Goal: Use online tool/utility: Use online tool/utility

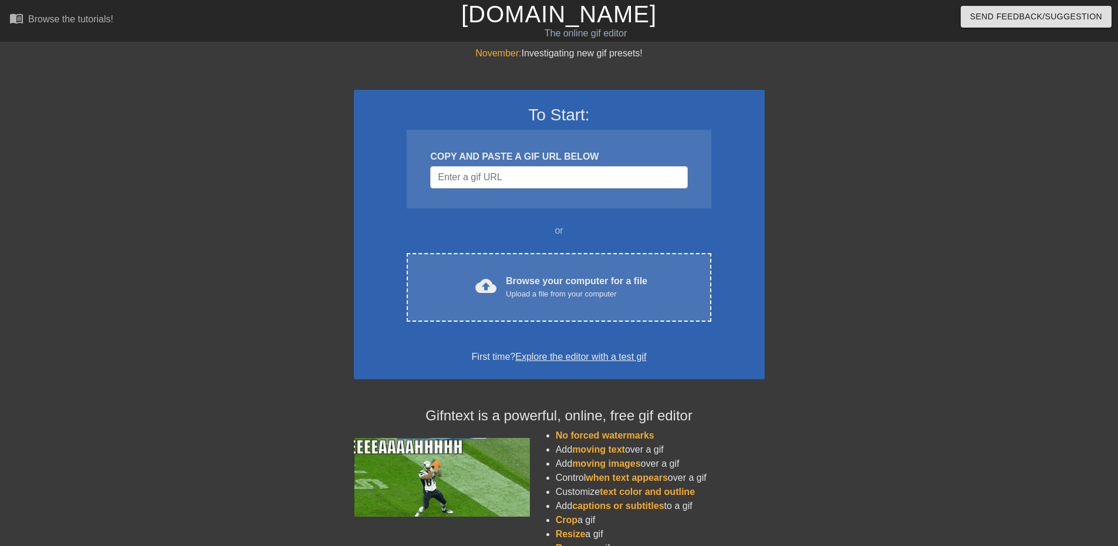
click at [562, 293] on div "Upload a file from your computer" at bounding box center [576, 294] width 141 height 12
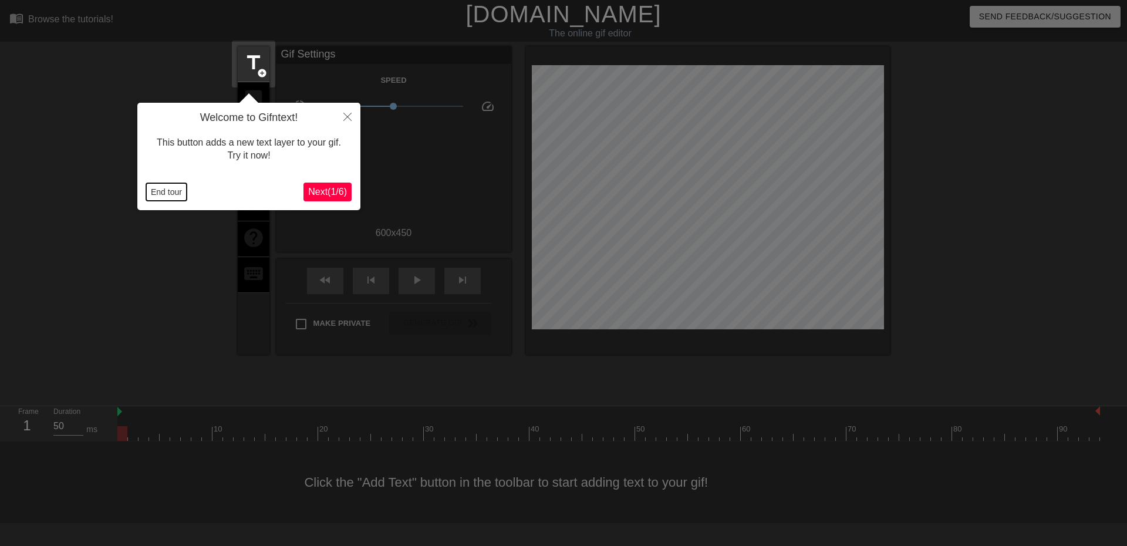
click at [168, 191] on button "End tour" at bounding box center [166, 192] width 40 height 18
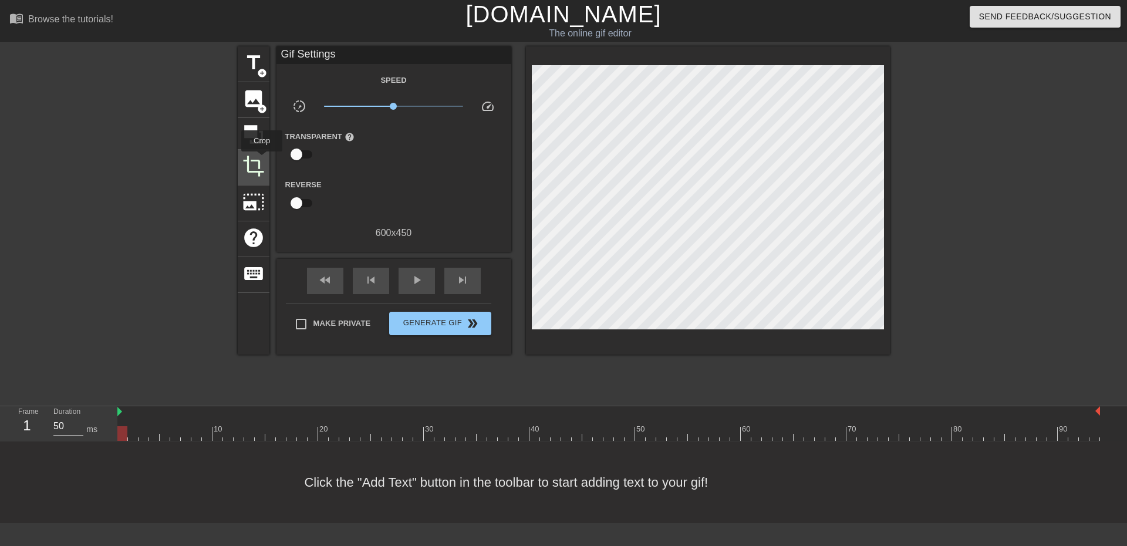
click at [262, 160] on span "crop" at bounding box center [253, 166] width 22 height 22
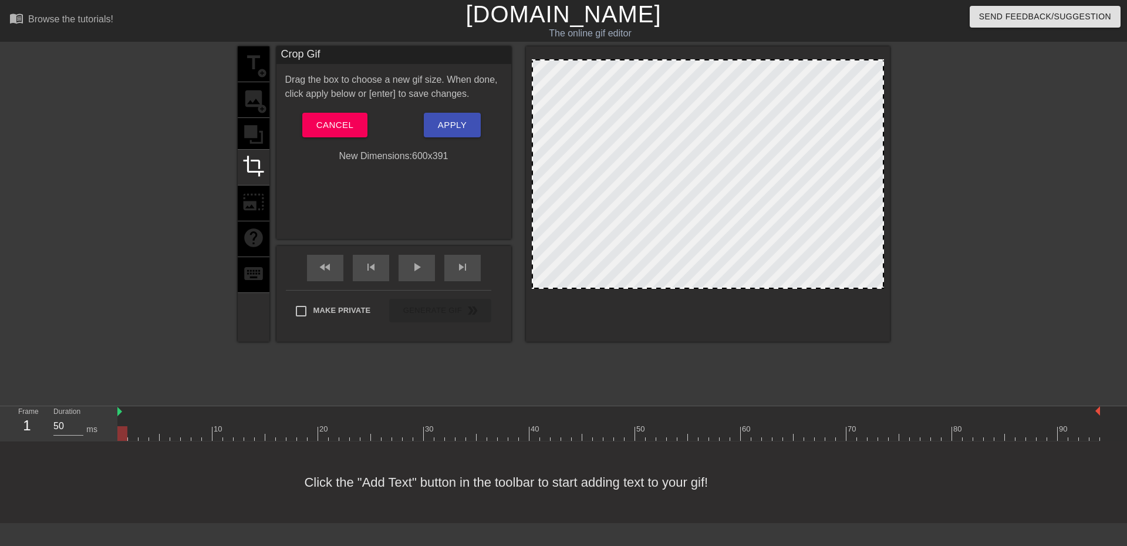
drag, startPoint x: 721, startPoint y: 321, endPoint x: 718, endPoint y: 286, distance: 34.7
click at [458, 121] on span "Apply" at bounding box center [452, 124] width 29 height 15
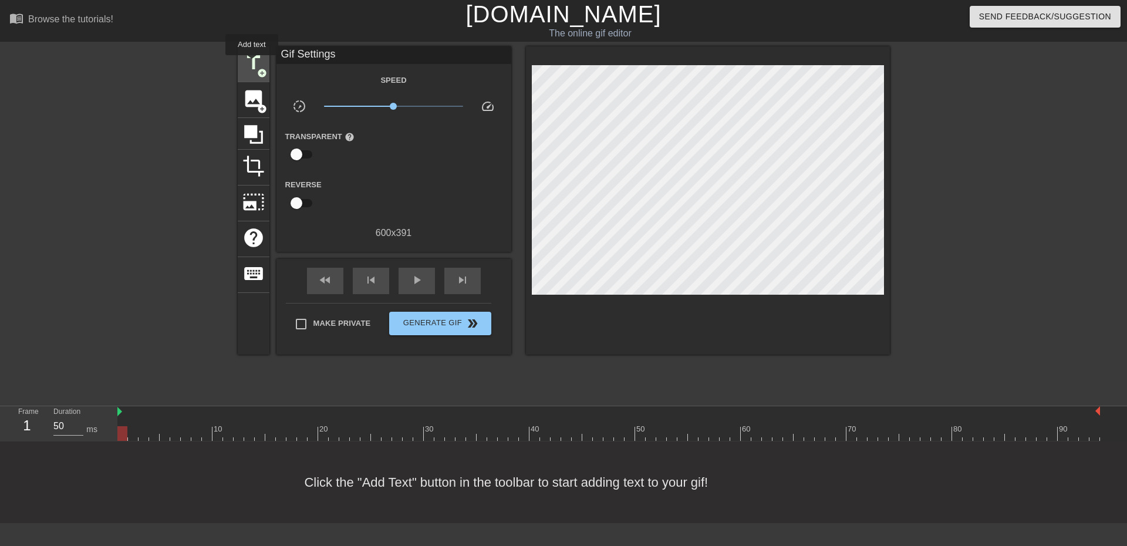
click at [252, 63] on span "title" at bounding box center [253, 63] width 22 height 22
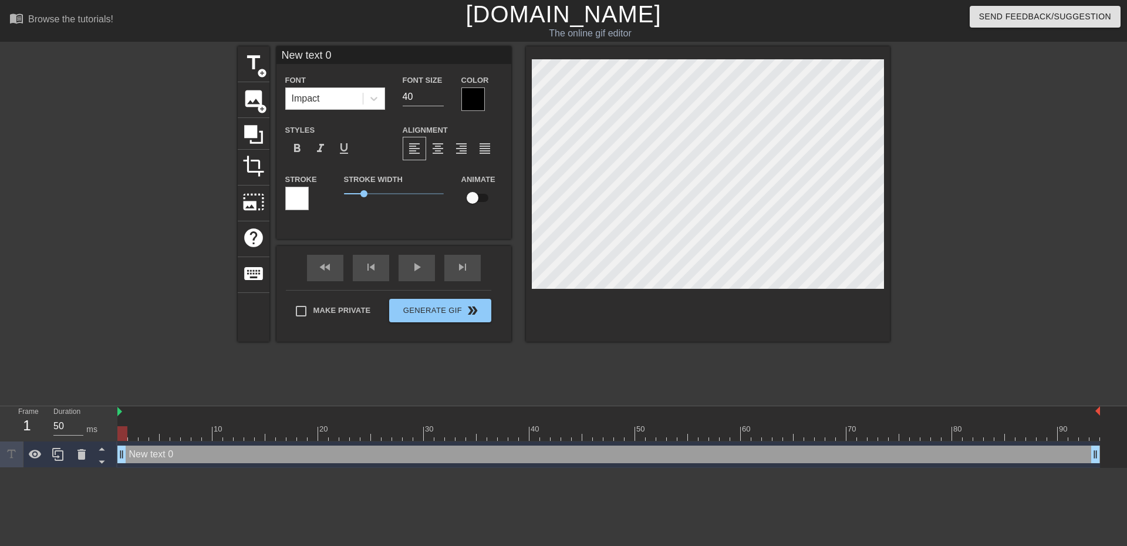
scroll to position [2, 3]
type input "S"
type textarea "S"
type input "S7"
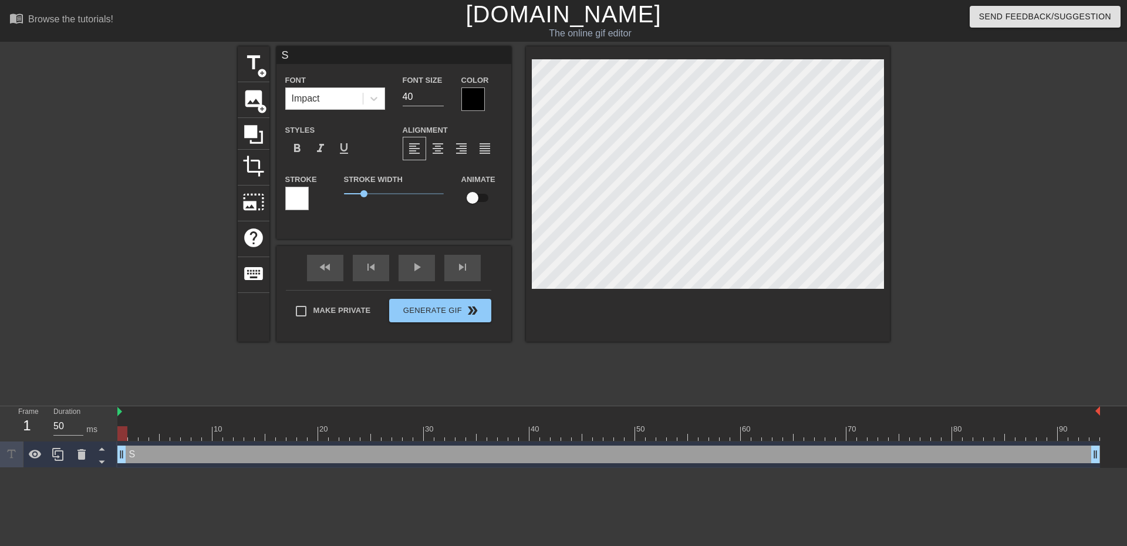
type textarea "S7"
type input "S76"
type textarea "S76"
type input "S76"
type textarea "S76"
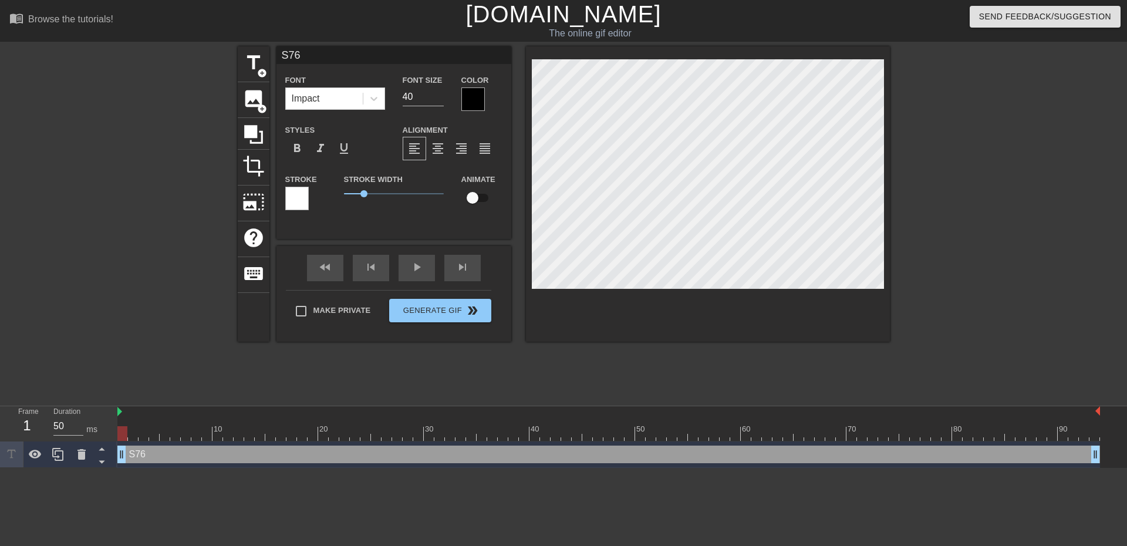
type input "S76 W"
type textarea "S76 W"
type input "S76 Wh"
type textarea "S76 Wh"
type input "S76 Wha"
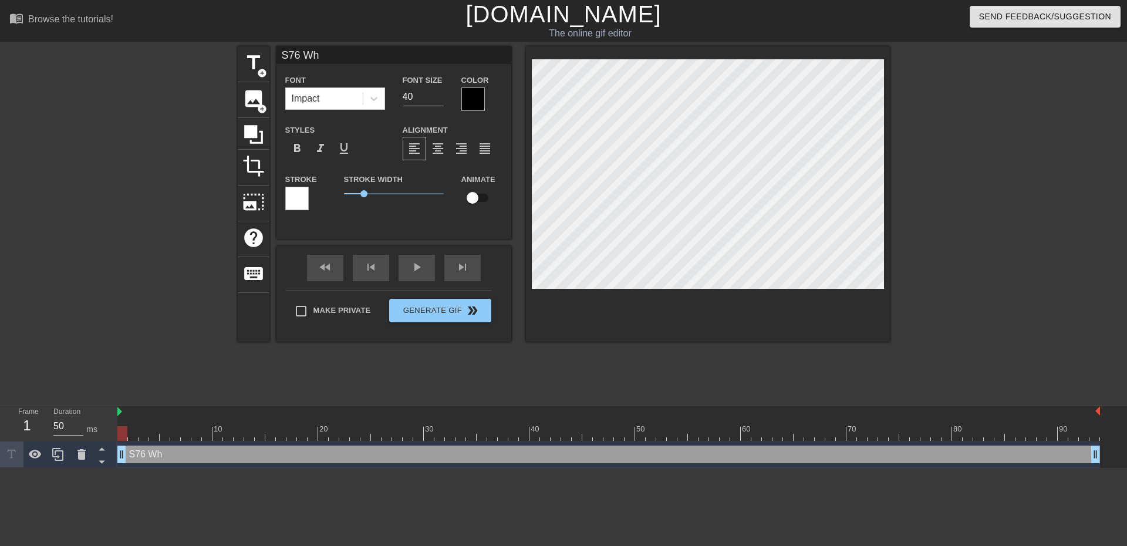
type textarea "S76 Wha"
type input "S76 Whal"
type textarea "S76 Whal"
type input "S76 Whale"
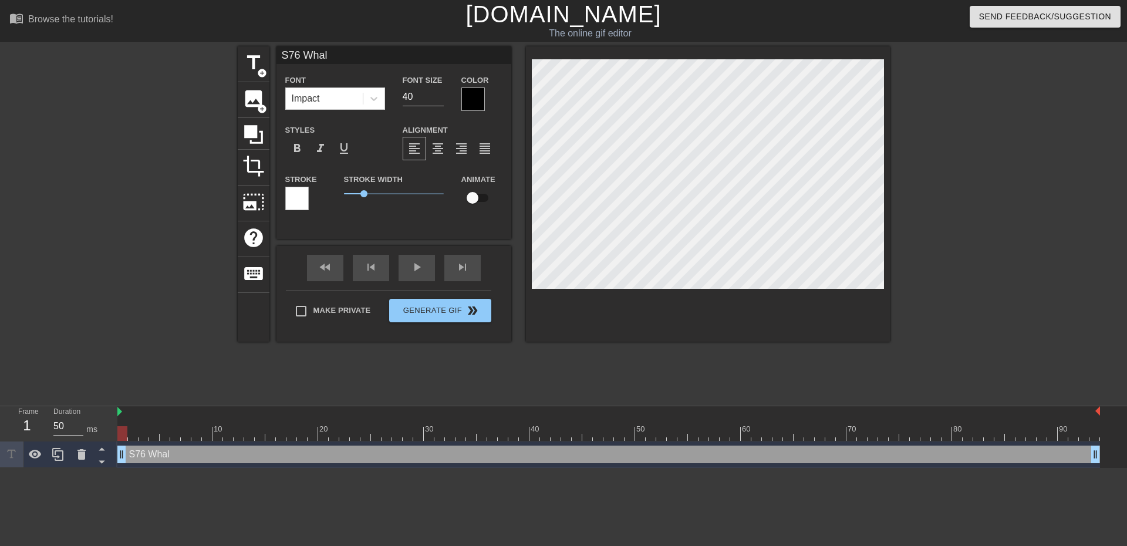
type textarea "S76 Whale"
type input "S76 Whale"
type textarea "S76 Whale"
type input "S76 Whale w"
type textarea "S76 Whale w"
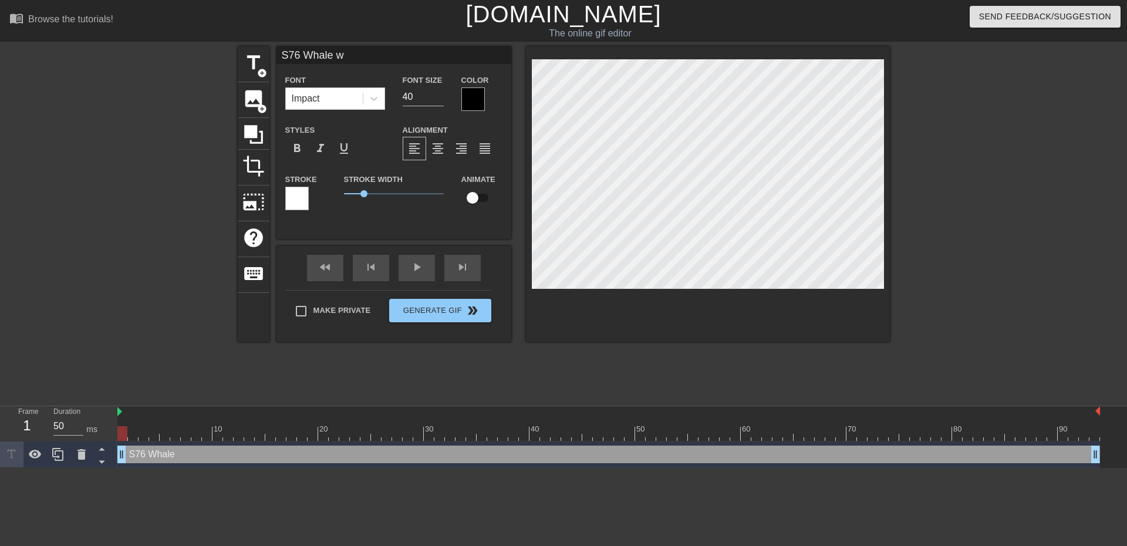
type input "S76 Whale wa"
type textarea "S76 Whale wa"
type input "S76 Whale wal"
type textarea "S76 Whale wal"
type input "S76 Whale walk"
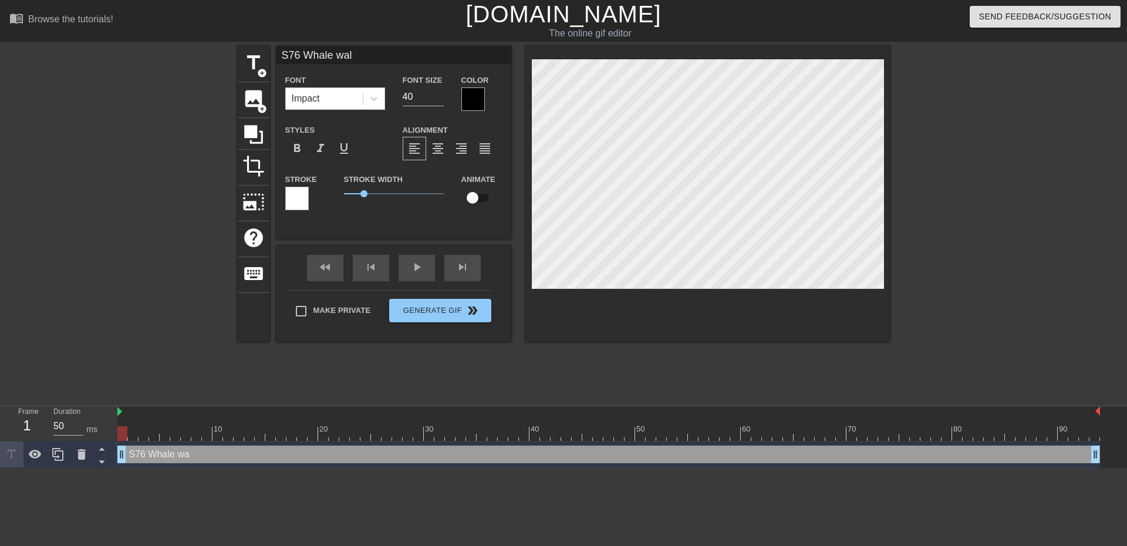
type textarea "S76 Whale walk"
type input "S76 Whale walki"
type textarea "S76 Whale walki"
type input "S76 Whale walkin"
type textarea "S76 Whale walkin"
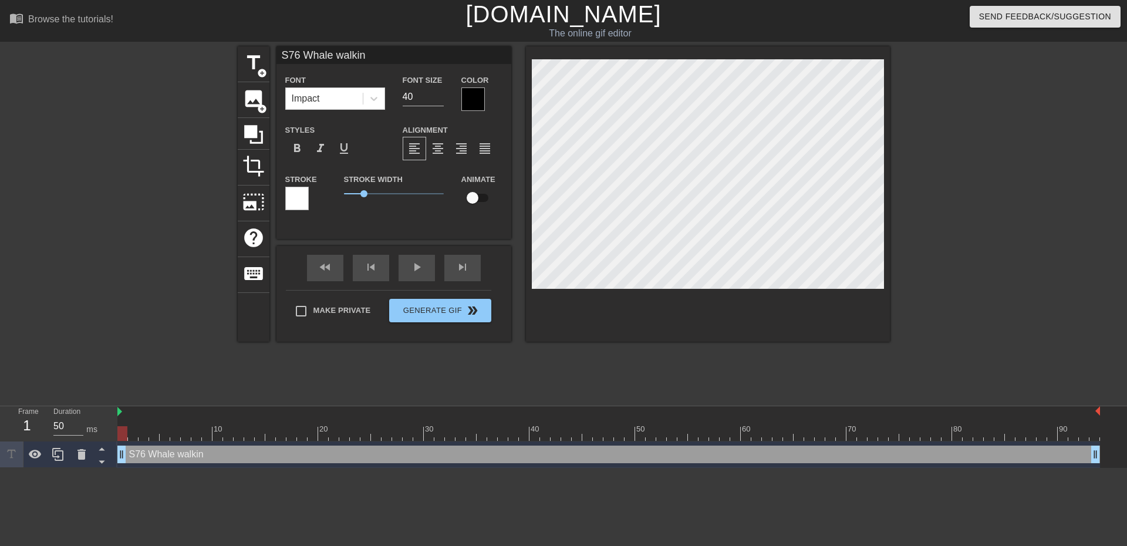
type input "S76 Whale walking"
type textarea "S76 Whale walking"
type input "S76 Whale walking"
type textarea "S76 Whale walking"
type input "S76 Whale walking a"
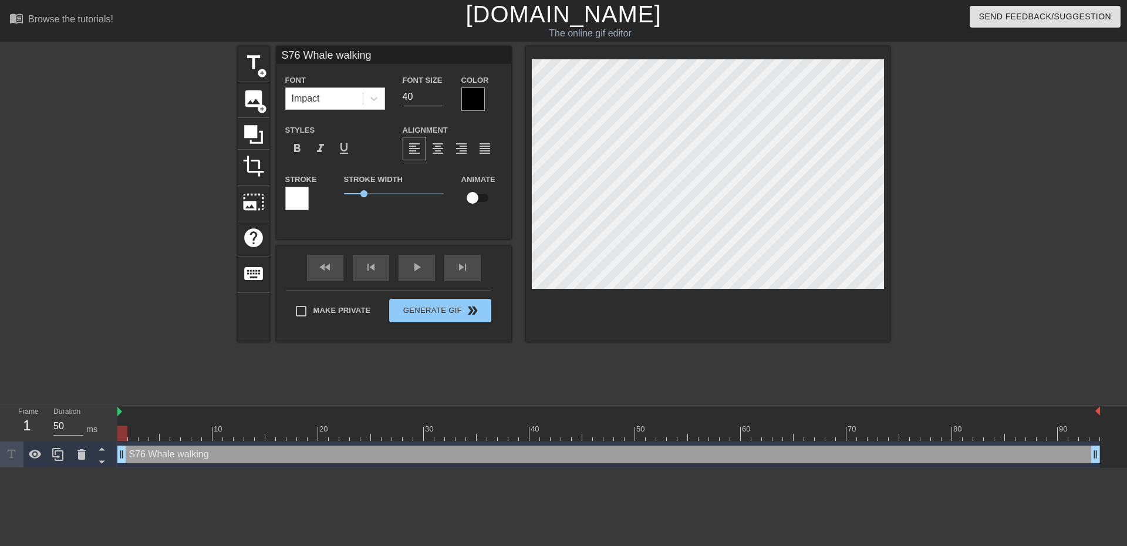
type textarea "S76 Whale walking a"
type input "S76 Whale walking ar"
type textarea "S76 Whale walking ar"
type input "S76 Whale walking aro"
type textarea "S76 Whale walking aro"
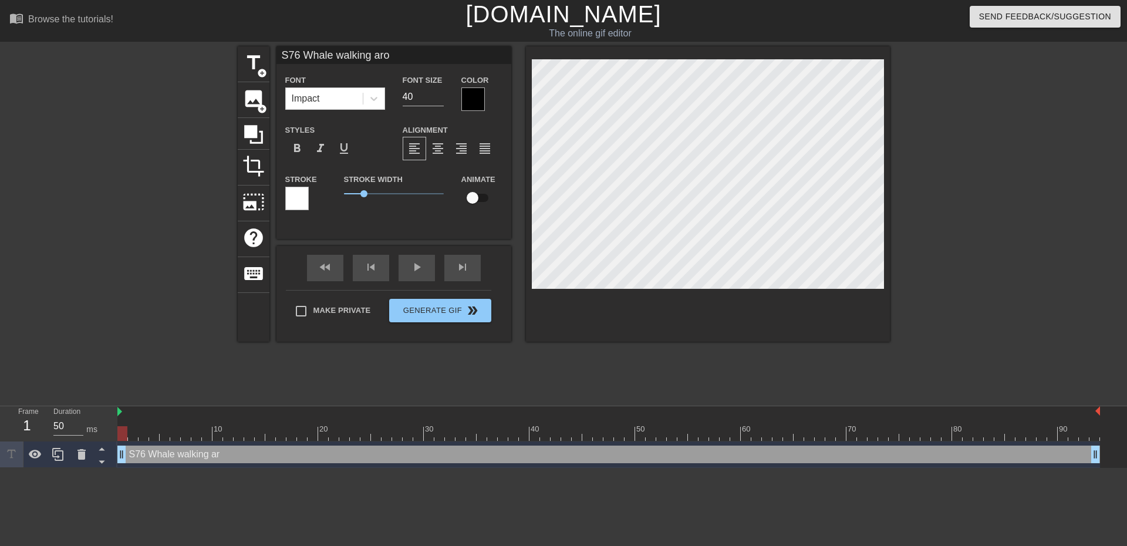
type input "S76 Whale walking arou"
type textarea "S76 Whale walking arou"
type input "S76 Whale walking aroun"
type textarea "S76 Whale walking aroun"
type input "S76 Whale walking around"
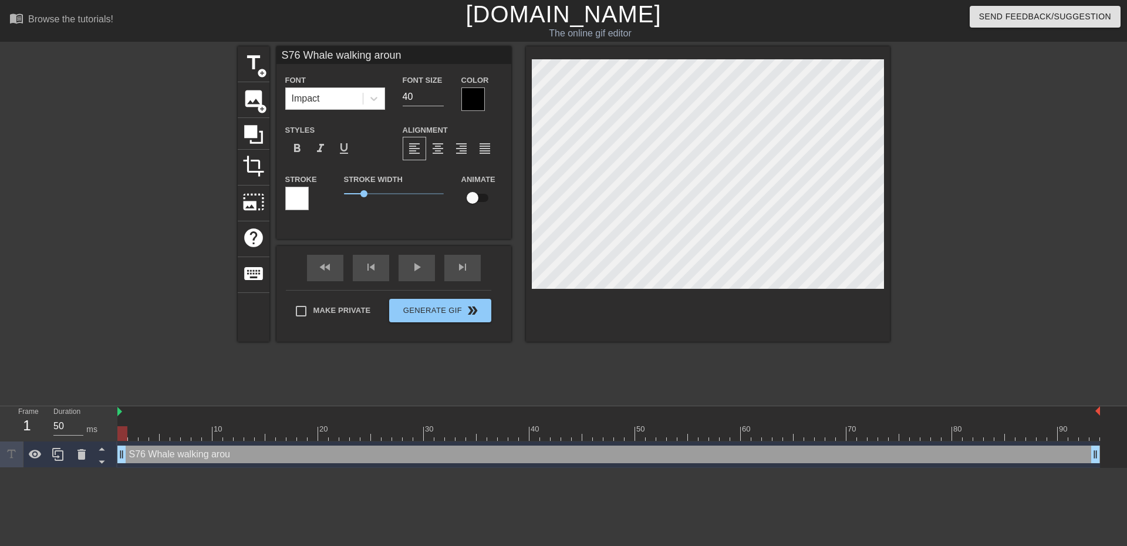
type textarea "S76 Whale walking around"
type input "S76 Whale walking around"
type textarea "S76 Whale walking around"
type input "S76 Whale walking around"
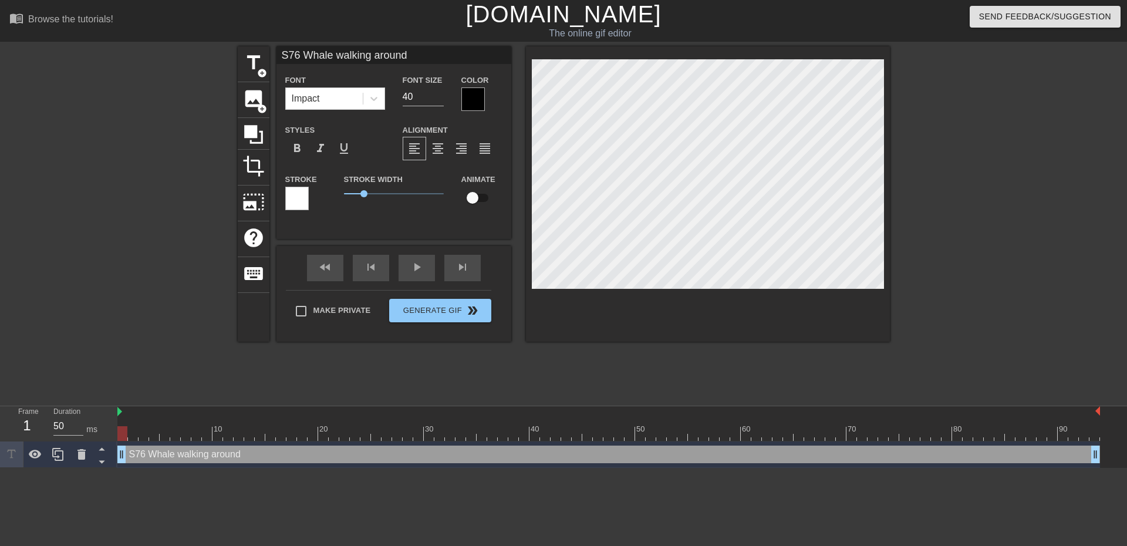
type textarea "S76 Whale walking around"
type input "S76 Whale walking aroun"
type textarea "S76 Whale walking aroun"
type input "S76 Whale walking arou"
type textarea "S76 Whale walking aro"
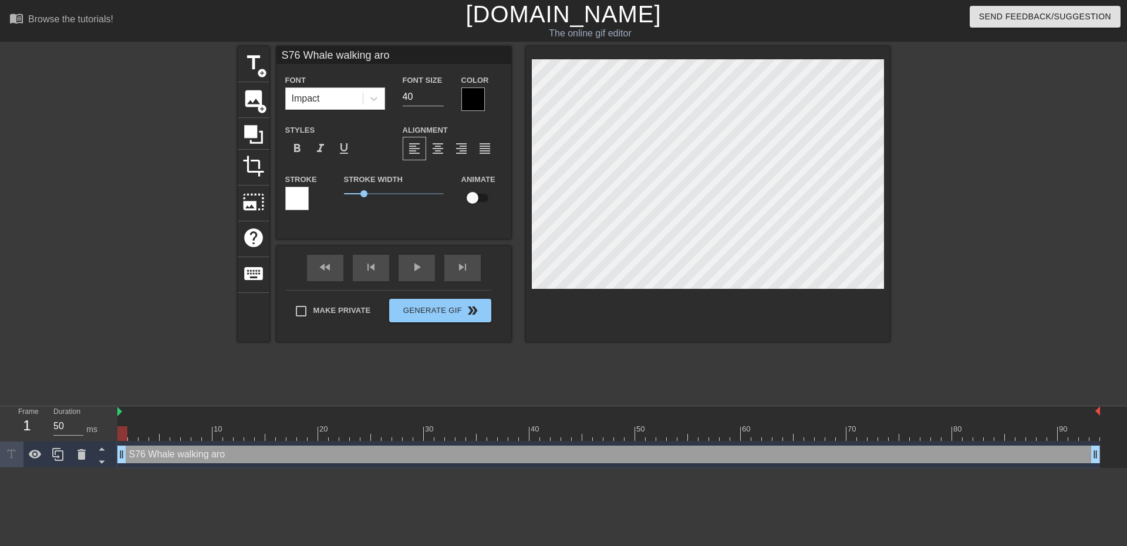
type input "S76 Whale walking ar"
type textarea "S76 Whale walking ar"
type input "S76 Whale walking a"
type textarea "S76 Whale walking a"
type input "S76 Whale walking"
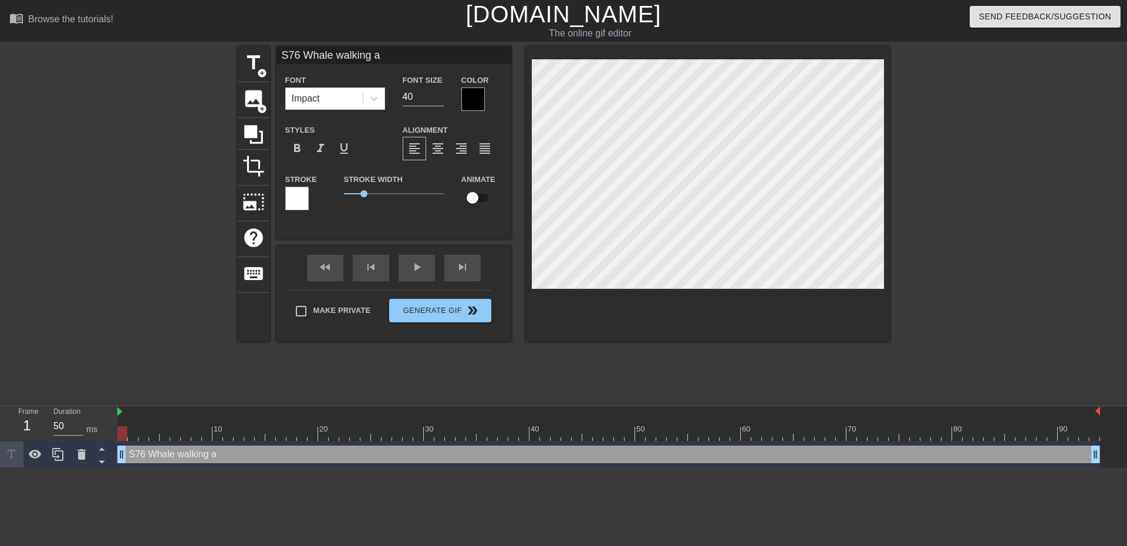
type textarea "S76 Whale walking"
type input "S76 Whale walking"
type textarea "S76 Whale walking"
type input "S76 Whale walkin"
type textarea "S76 Whale walkin"
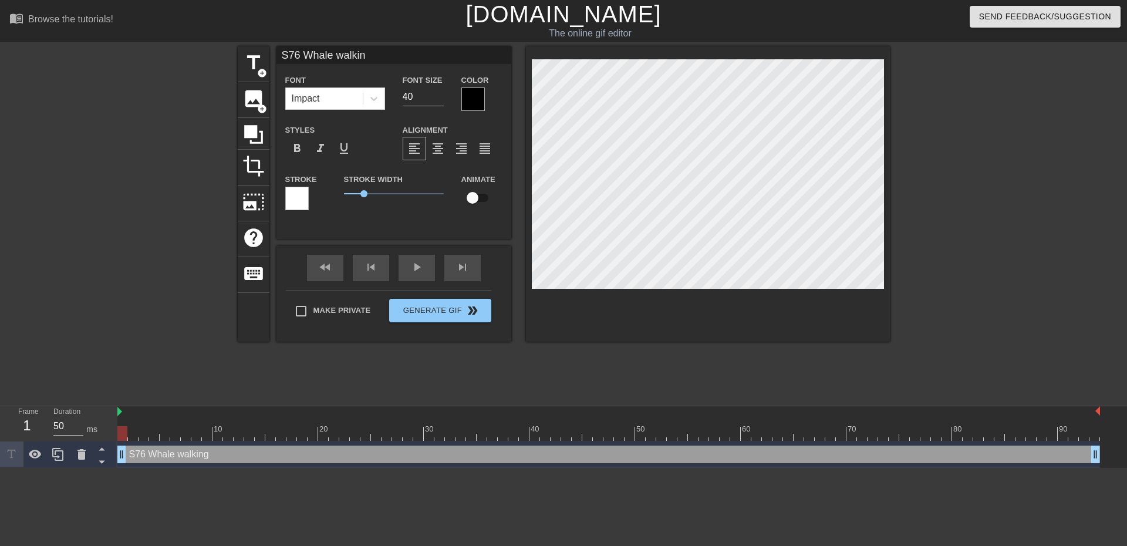
type input "S76 Whale walki"
type textarea "S76 Whale walki"
type input "S76 Whale walk"
type textarea "S76 Whale walk"
type input "S76 Whale wal"
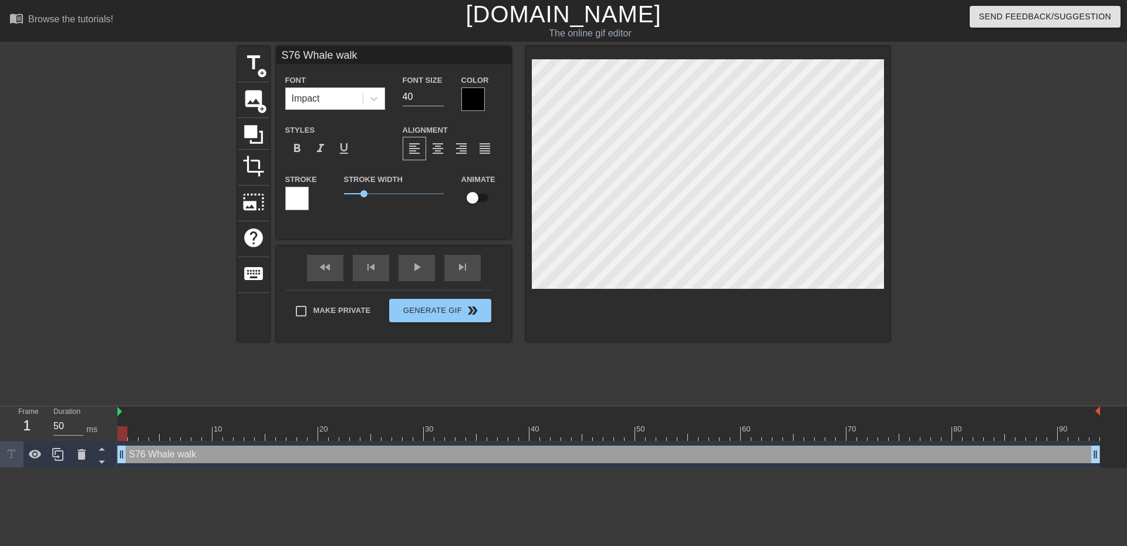
type textarea "S76 Whale wal"
type input "S76 Whale wa"
type textarea "S76 Whale wa"
type input "S76 Whale w"
type textarea "S76 Whale w"
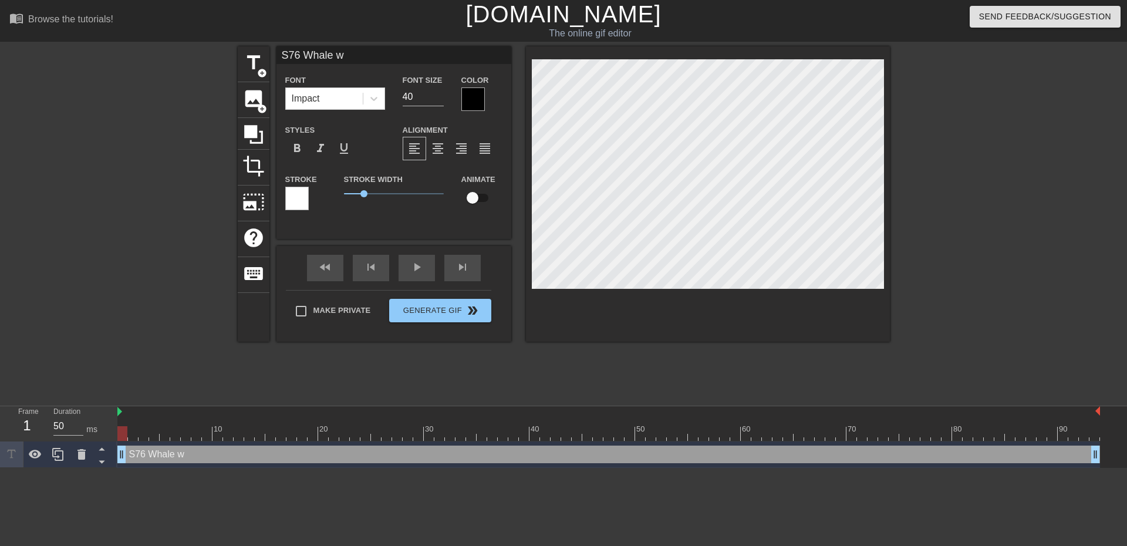
type input "S76 Whale"
type textarea "S76 Whale"
type input "S76 Whale l"
type textarea "S76 Whale l"
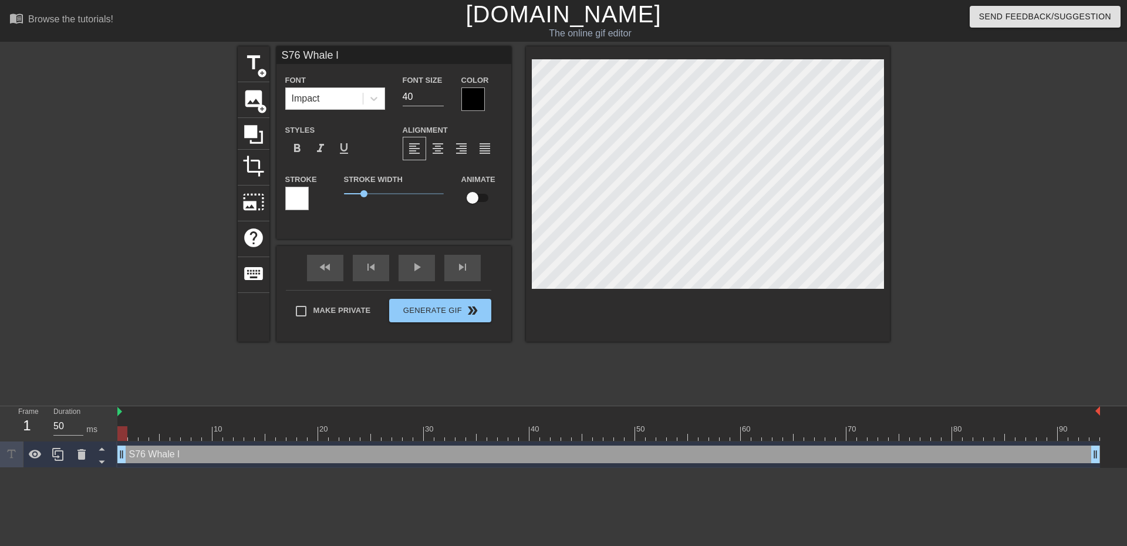
type input "S76 Whale lo"
type textarea "S76 Whale lo"
type input "S76 Whale loo"
type textarea "S76 Whale loo"
type input "S76 Whale look"
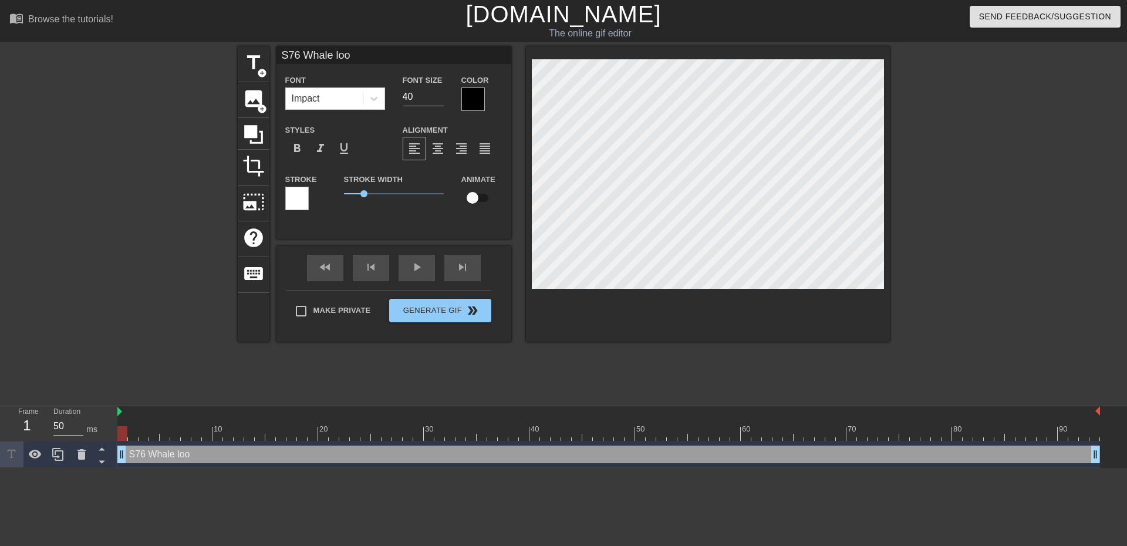
type textarea "S76 Whale look"
type input "S76 Whale looki"
type textarea "S76 Whale looki"
type input "S76 Whale lookin"
type textarea "S76 Whale lookin"
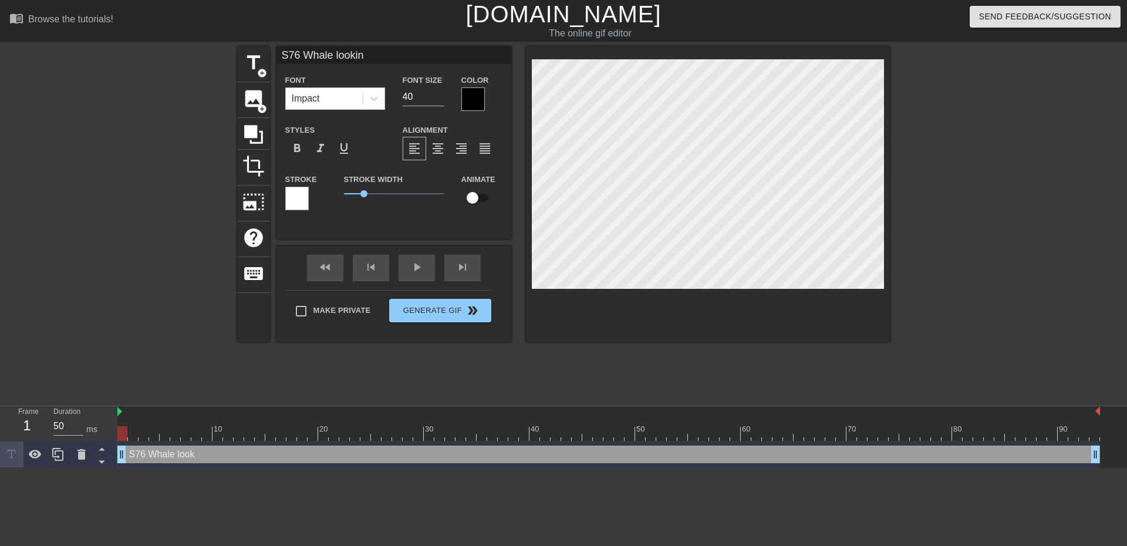
type input "S76 Whale looking"
type textarea "S76 Whale looking"
type input "S76 Whale looking"
type textarea "S76 Whale looking a"
type input "S76 Whale looking ar"
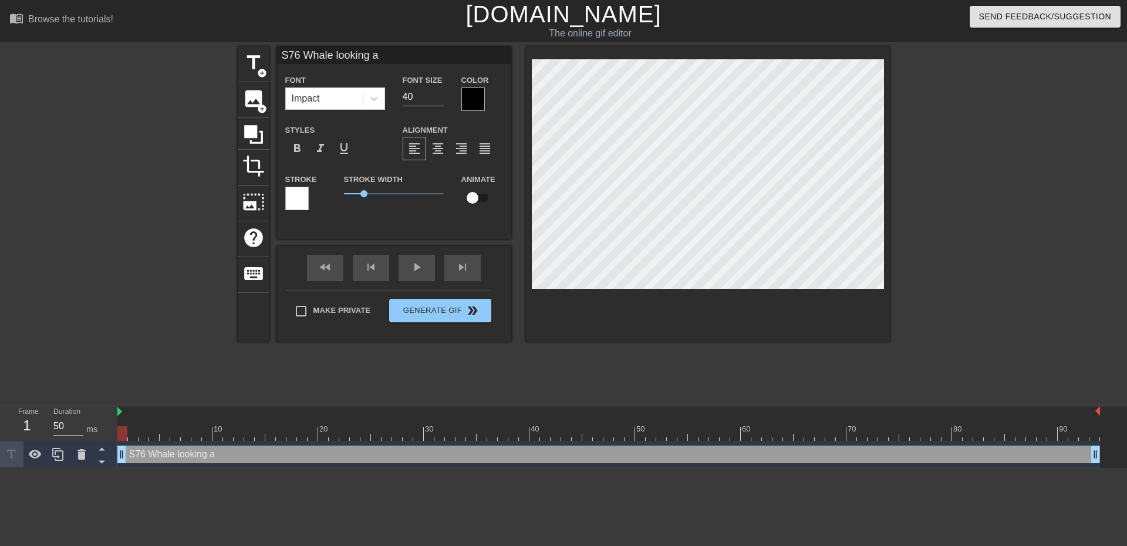
type textarea "S76 Whale looking ar"
type input "S76 Whale looking aro"
type textarea "S76 Whale looking aro"
type input "S76 Whale looking arou"
type textarea "S76 Whale looking arou"
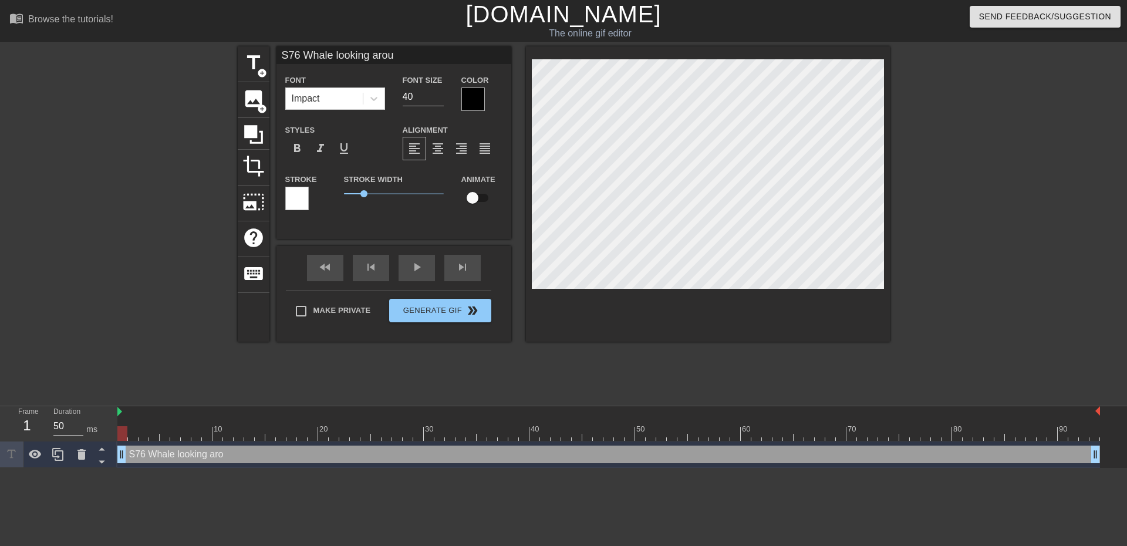
type input "S76 Whale looking aroun"
type textarea "S76 Whale looking aroun"
type input "S76 Whale looking around"
type textarea "S76 Whale looking around"
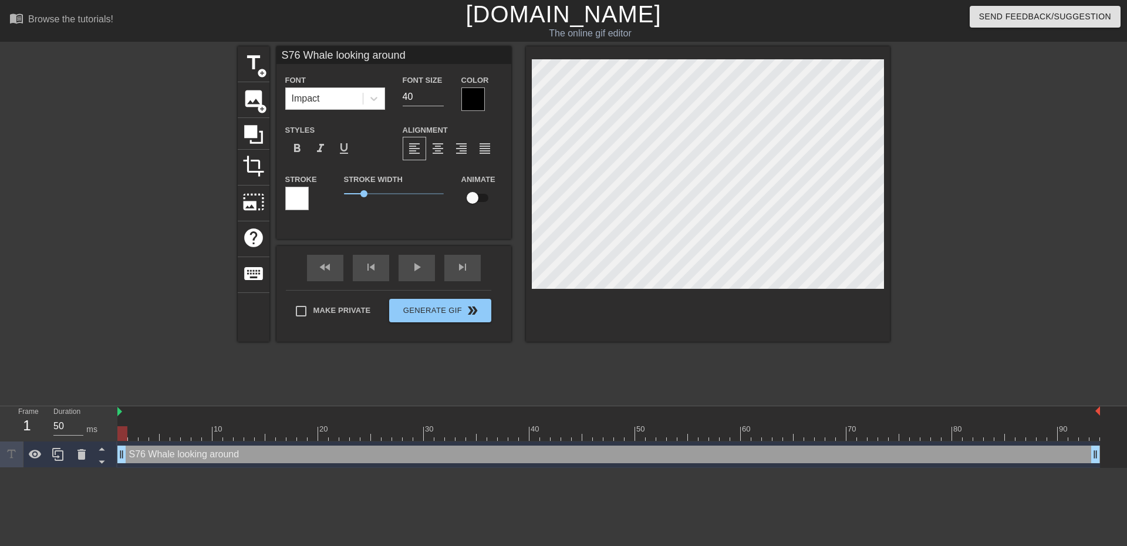
type input "S76 Whale looking aroun"
type textarea "S76 Whale looking aroun"
type input "S76 Whale looking arou"
type textarea "S76 Whale looking arou"
type input "S76 Whale looking aro"
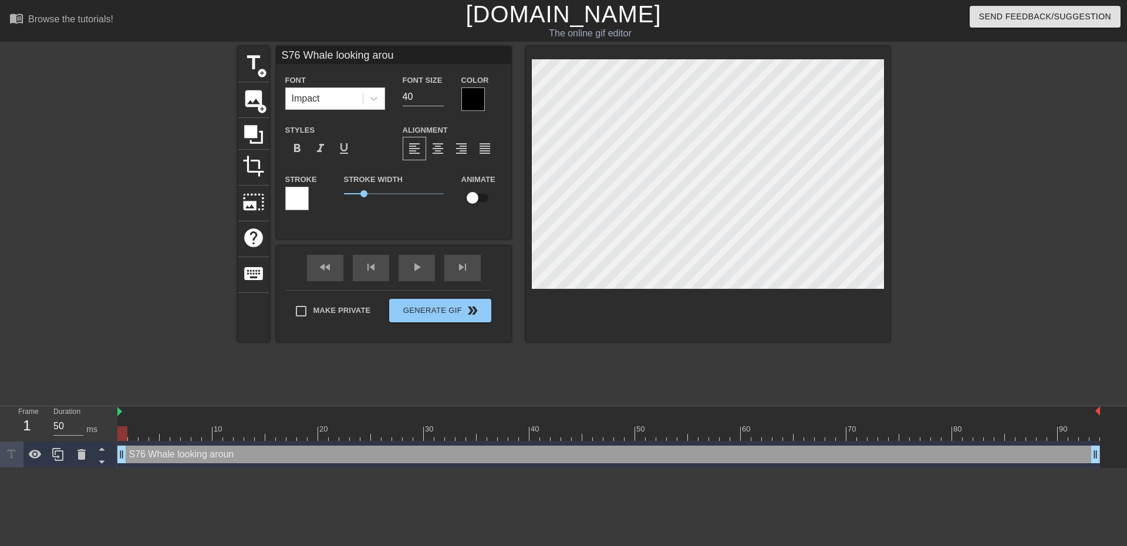
type textarea "S76 Whale looking aro"
type input "S76 Whale looking ar"
type textarea "S76 Whale looking ar"
type input "S76 Whale looking a"
type textarea "S76 Whale looking a"
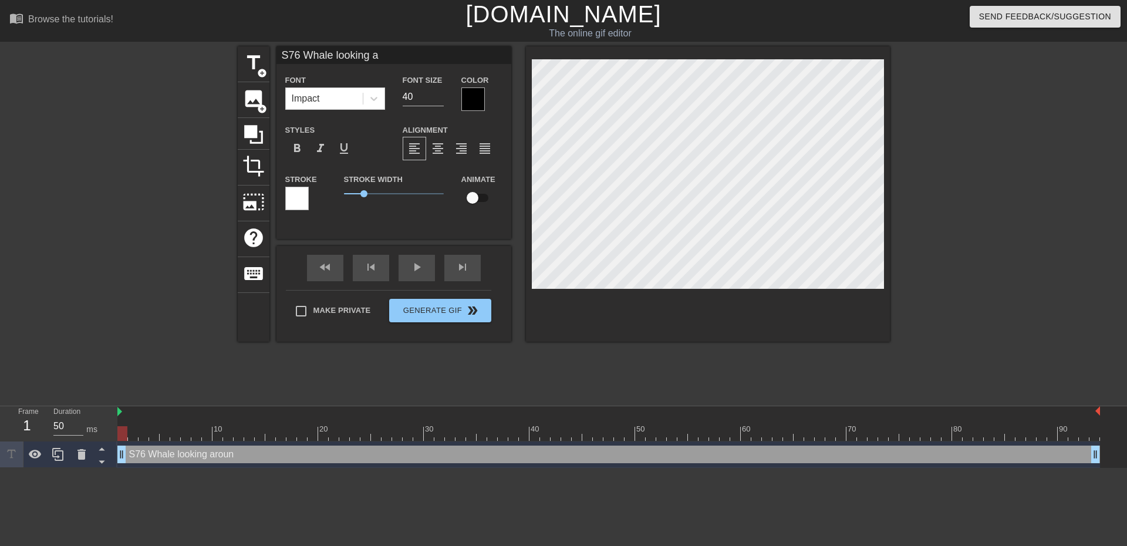
type input "S76 Whale looking"
type textarea "S76 Whale looking"
type input "S76 Whale looking"
type textarea "S76 Whale looking"
type input "S76 Whale lookin"
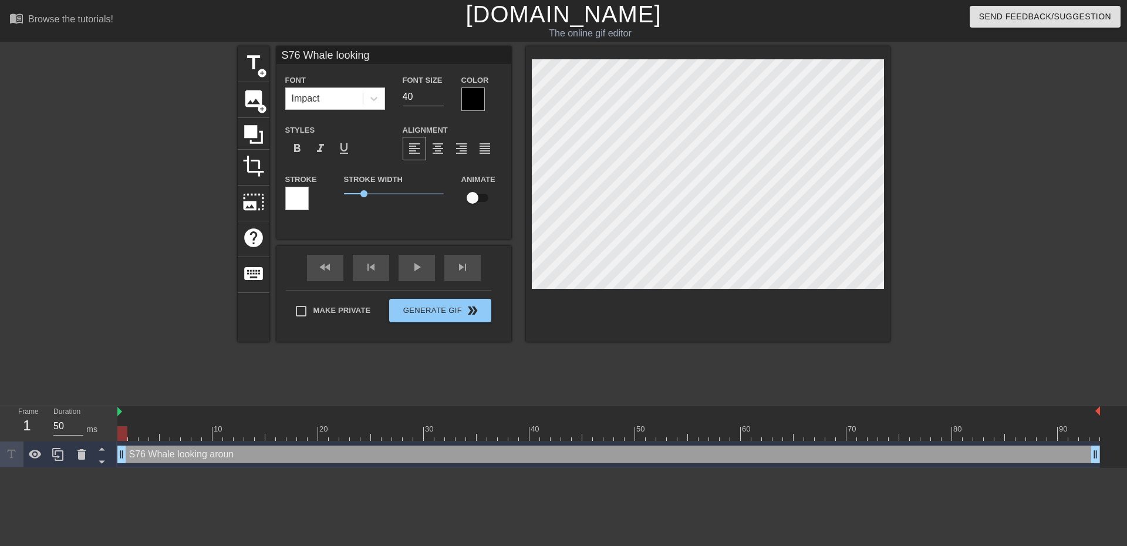
type textarea "S76 Whale lookin"
type input "S76 Whale looki"
type textarea "S76 Whale looki"
type input "S76 Whale look"
type textarea "S76 Whale look"
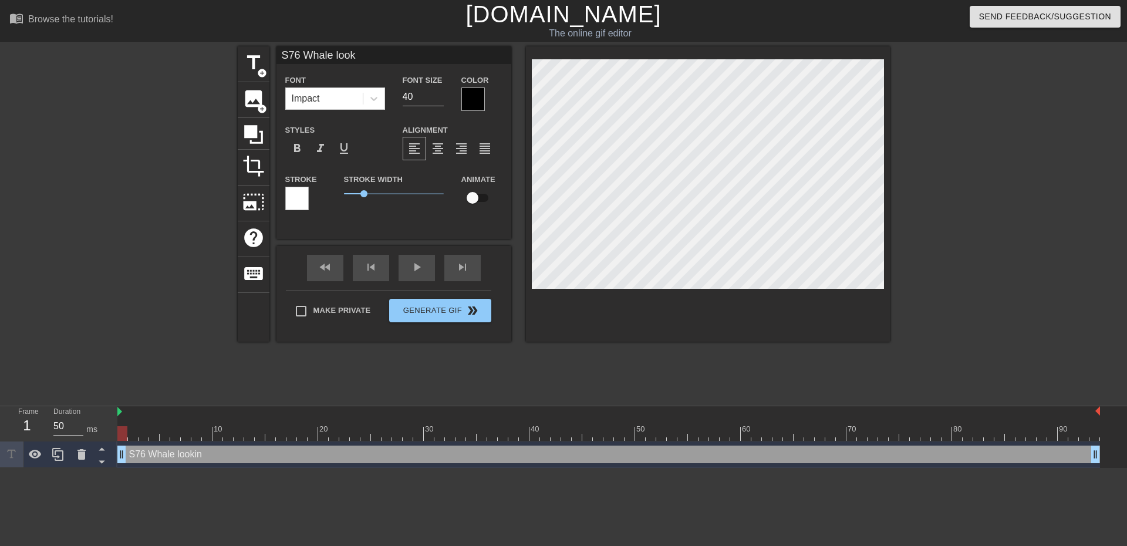
type input "S76 Whale loo"
type textarea "S76 Whale loo"
type input "S76 Whale lo"
type textarea "S76 Whale lo"
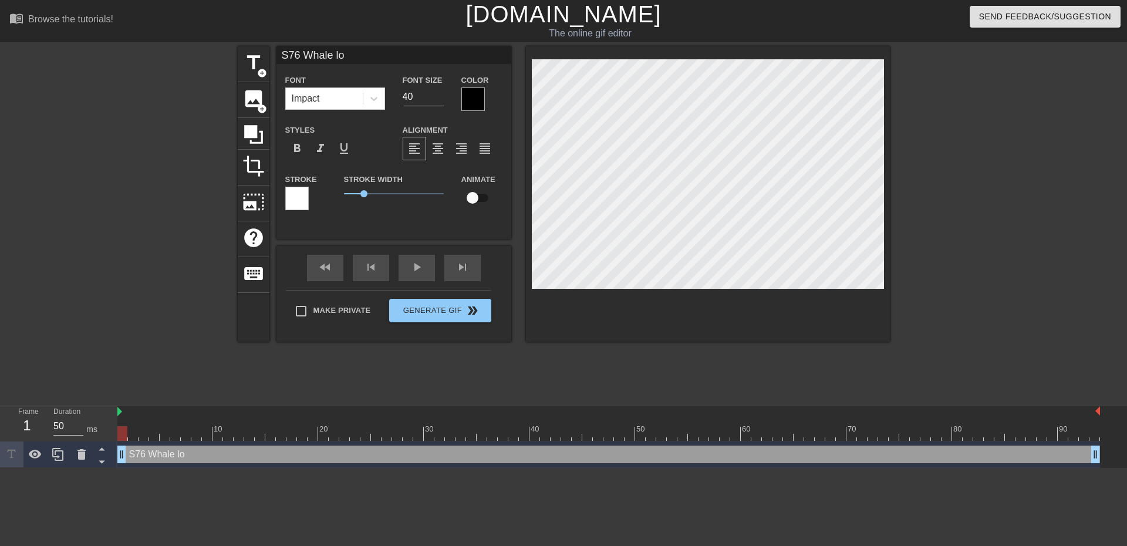
type input "S76 Whale l"
type textarea "S76 Whale l"
type input "S76 Whale"
type textarea "S76 Whale"
type input "S76 Whale w"
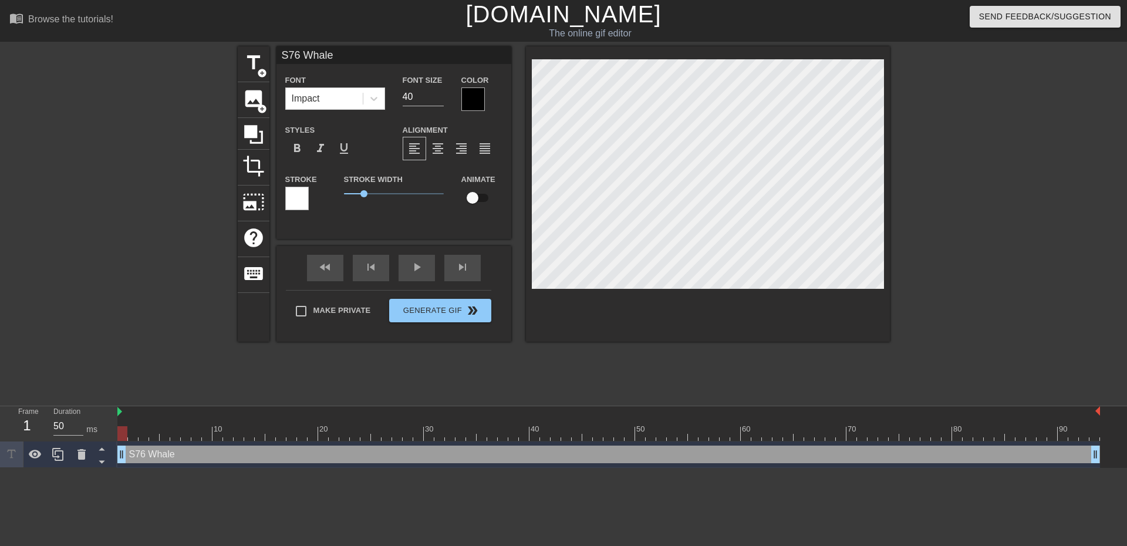
type textarea "S76 Whale w"
type input "S76 Whale wa"
type textarea "S76 Whale wa"
type input "S76 Whale wak"
type textarea "S76 Whale wak"
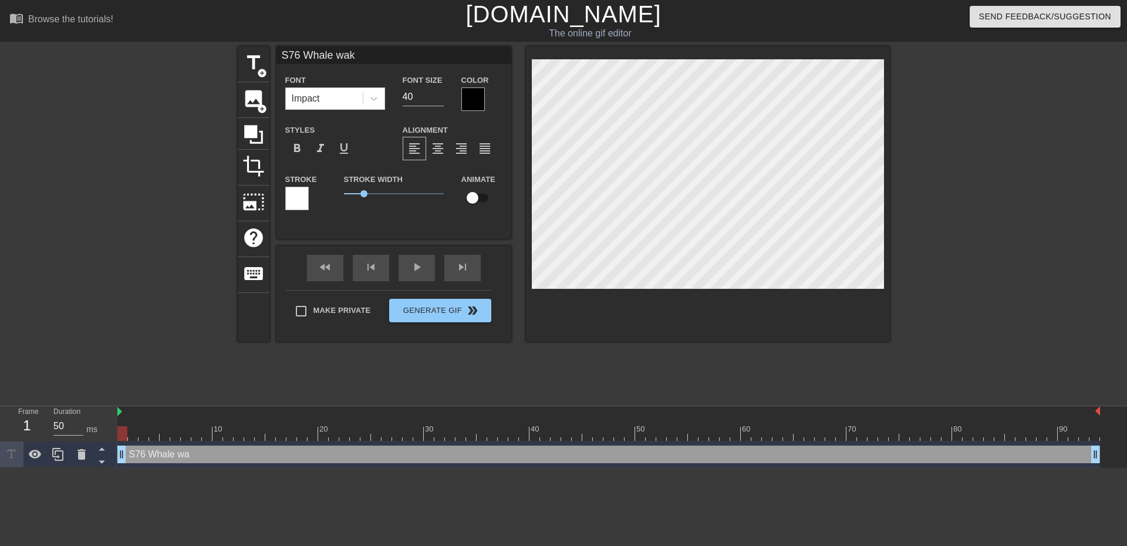
type input "S76 Whale waki"
type textarea "S76 Whale waki"
type input "S76 Whale wakin"
type textarea "S76 Whale waking"
type input "S76 Whale waking"
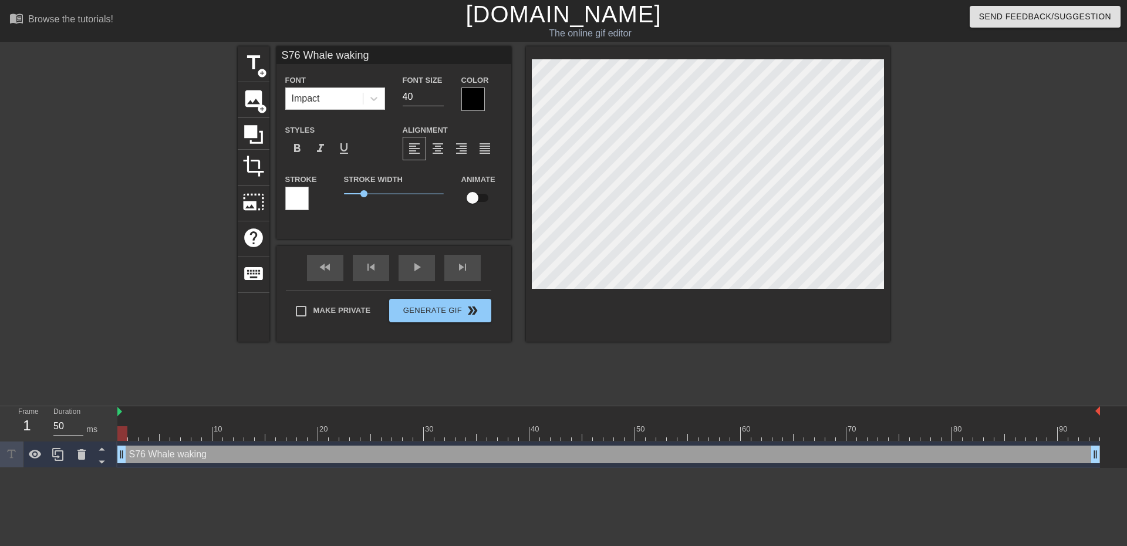
type textarea "S76 Whale waking"
type input "S76 Whale waking u"
type textarea "S76 Whale waking u"
type input "S76 Whale waking up"
type textarea "S76 Whale waking up"
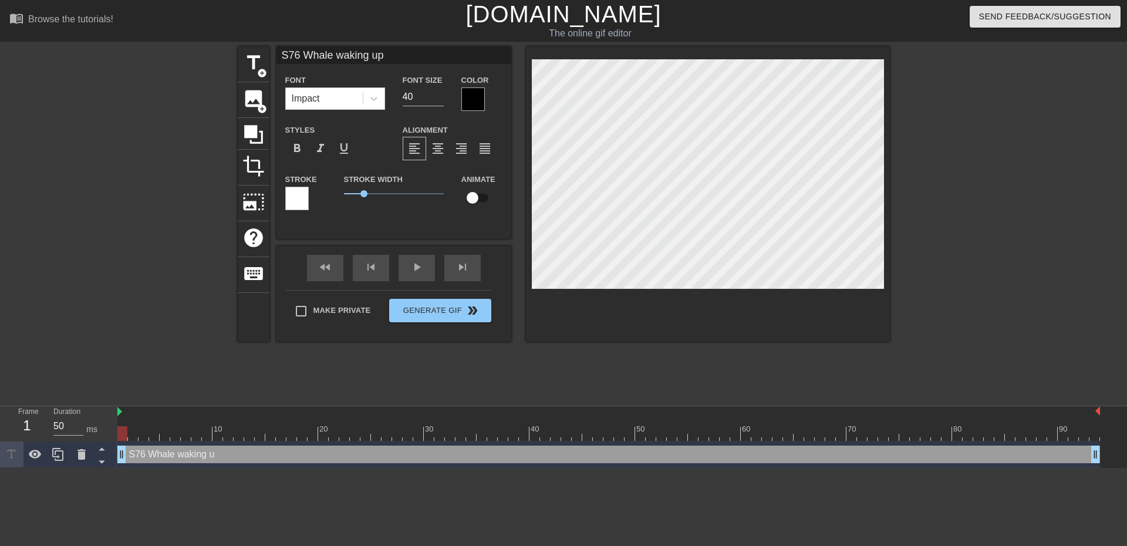
type input "S76 Whale waking up"
type textarea "S76 Whale waking up"
type input "S76 Whale waking up t"
type textarea "S76 Whale waking up to"
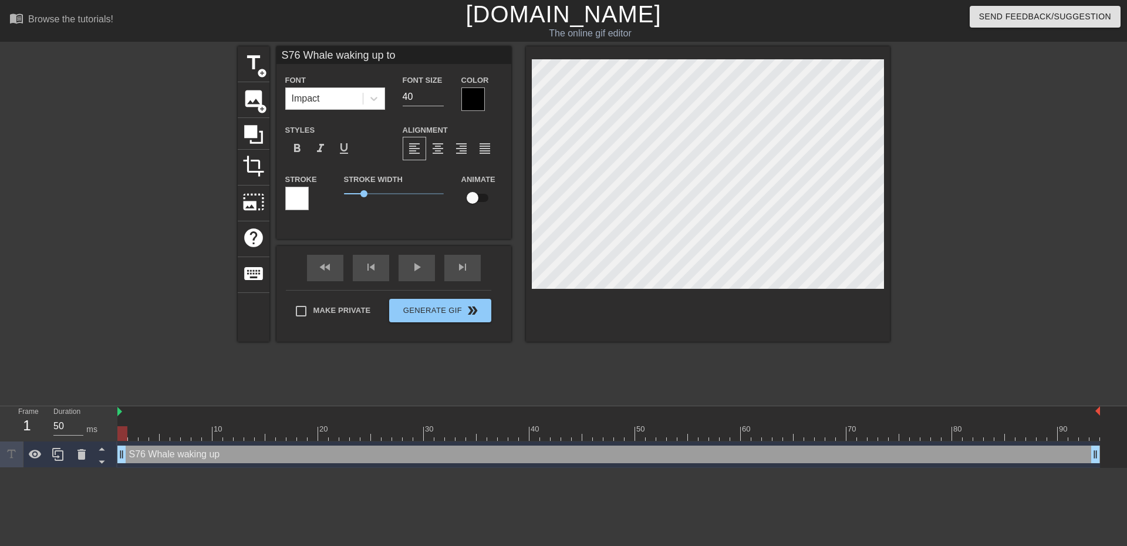
type input "S76 Whale waking up to"
type textarea "S76 Whale waking up to"
type input "S76 Whale waking up to"
type textarea "S76 Whale waking up to"
type input "S76 Whale waking up t"
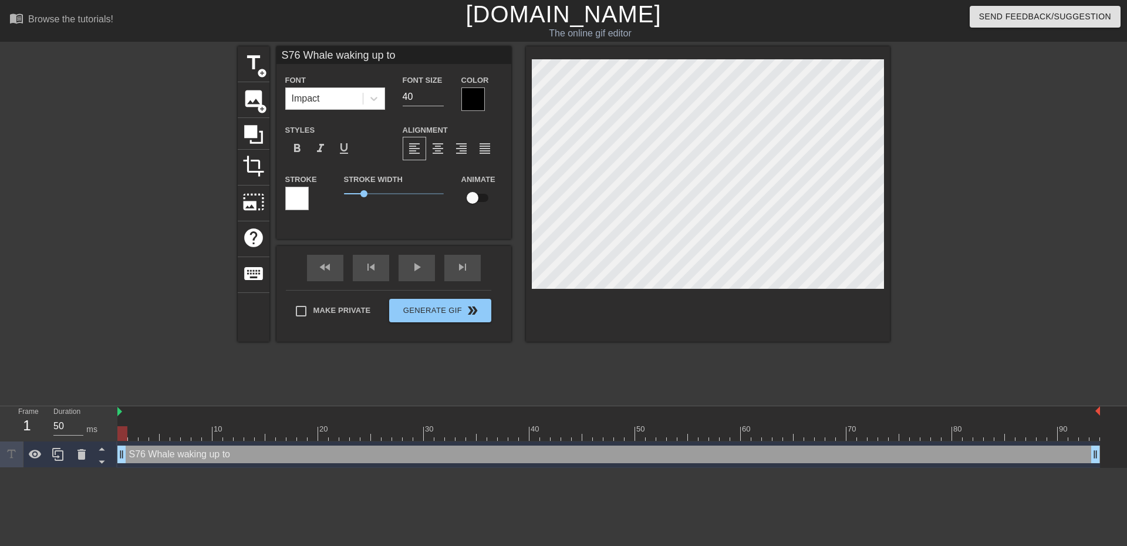
type textarea "S76 Whale waking up t"
type input "S76 Whale waking up"
type textarea "S76 Whale waking up"
type input "S76 Whale waking up"
type textarea "S76 Whale waking up"
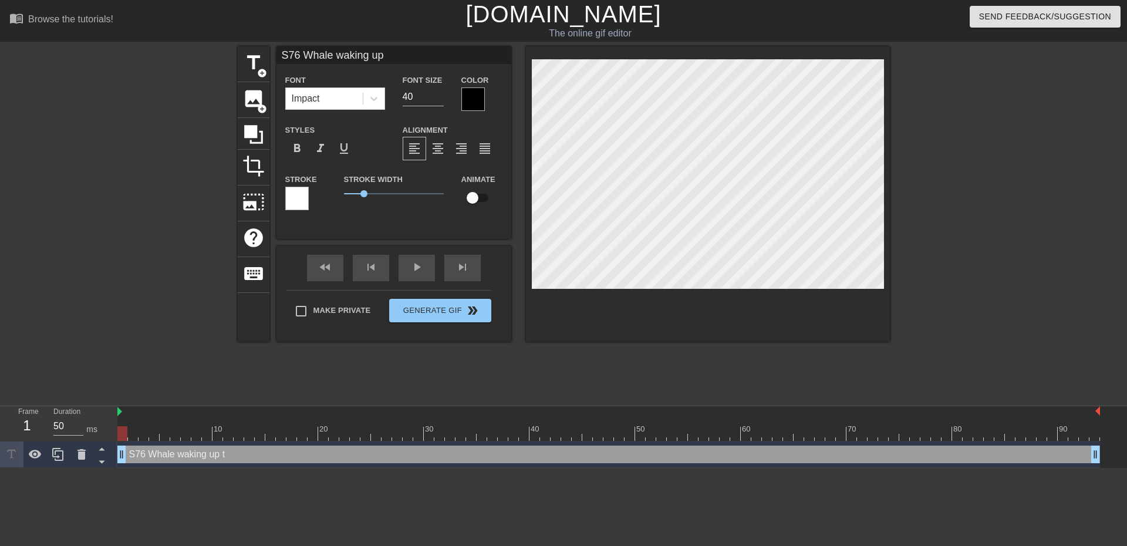
type input "S76 Whale waking u"
type textarea "S76 Whale waking u"
type input "S76 Whale waking"
type textarea "S76 Whale waking"
type input "S76 Whale waking"
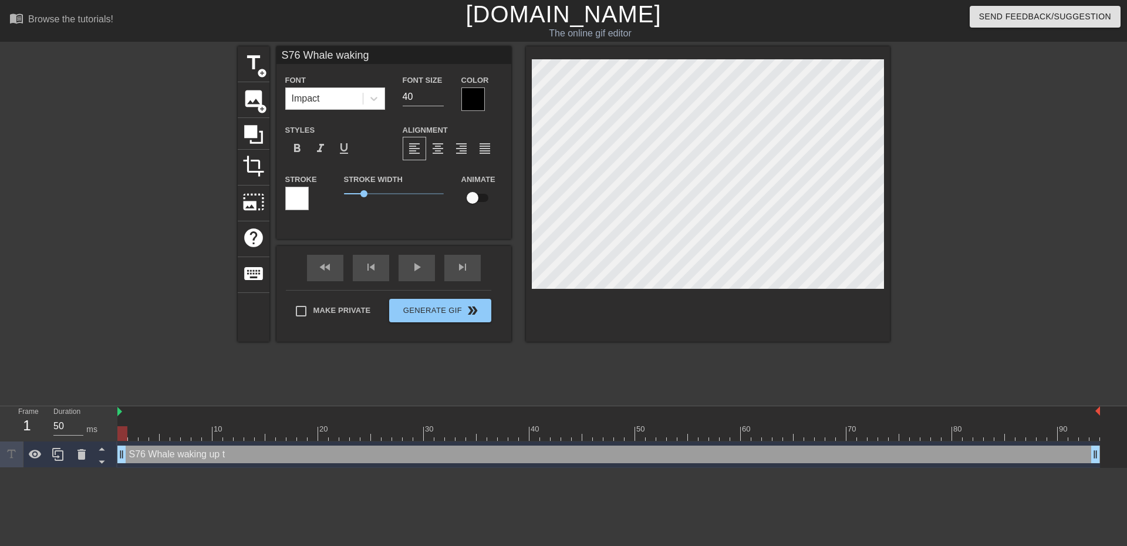
type textarea "S76 Whale waking"
type input "S76 Whale wakin"
type textarea "S76 Whale wakin"
type input "S76 Whale waki"
type textarea "S76 Whale waki"
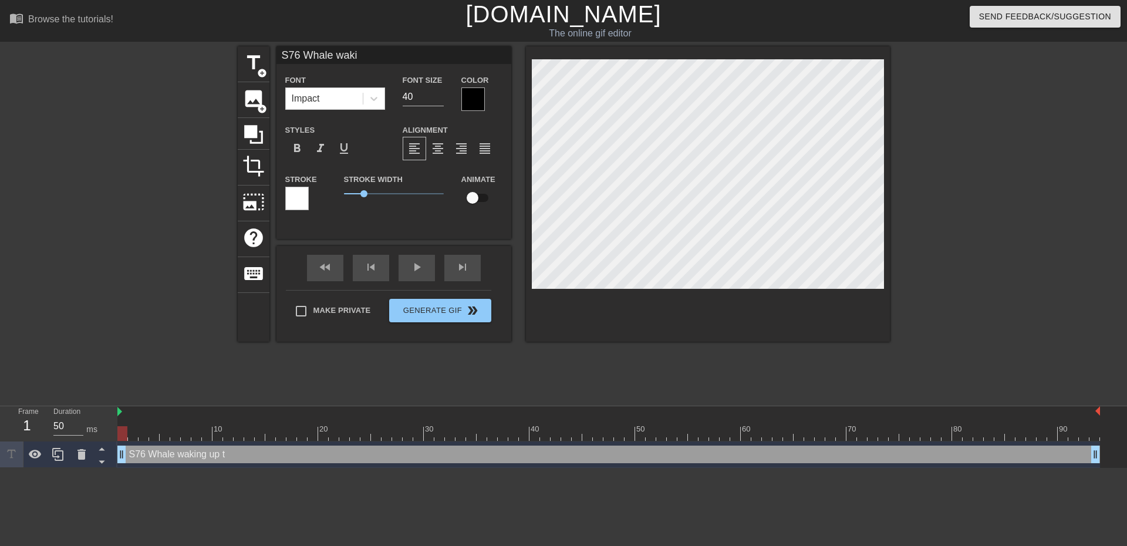
type input "S76 Whale wak"
type textarea "S76 Whale wak"
type input "S76 Whale wa"
type textarea "S76 Whale wa"
type input "S76 Whale w"
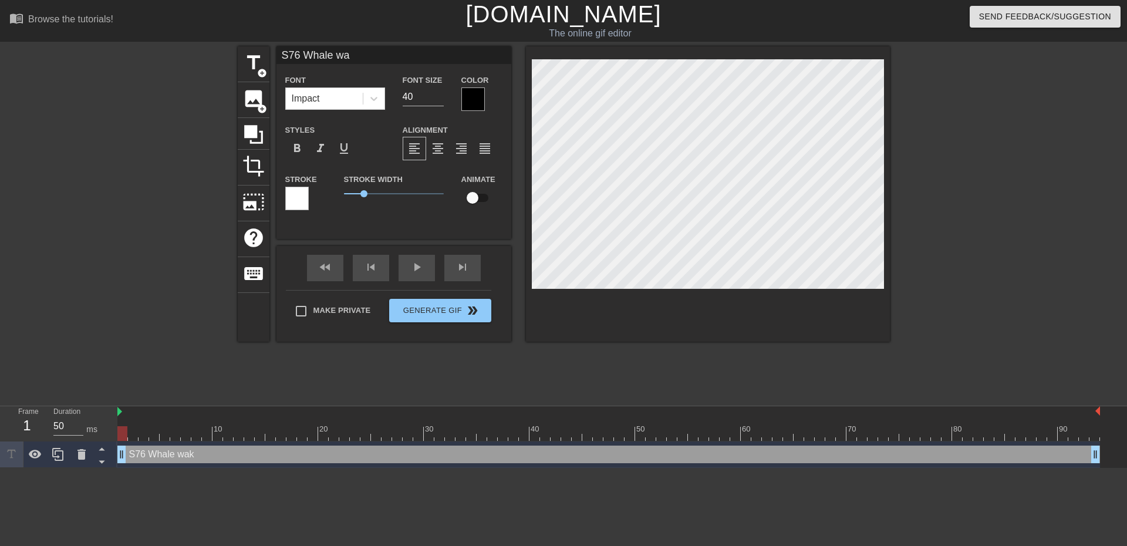
type textarea "S76 Whale w"
type input "S76 Whale"
type textarea "S76 Whale"
type input "S76 Whale"
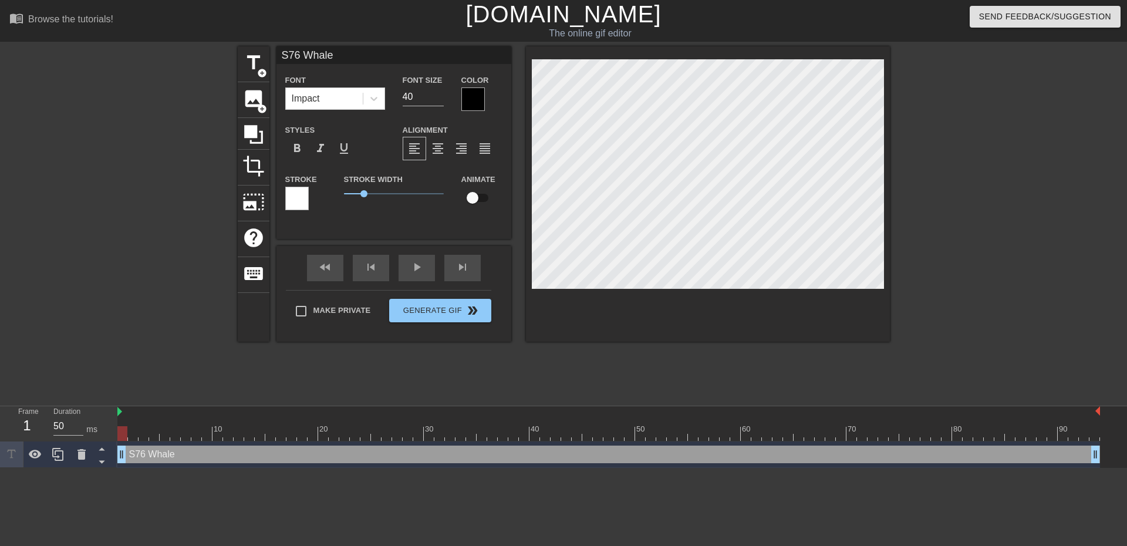
type textarea "S76 Whale"
type input "S76 Whale"
type textarea "S76 Whale"
type input "S76 Whale w"
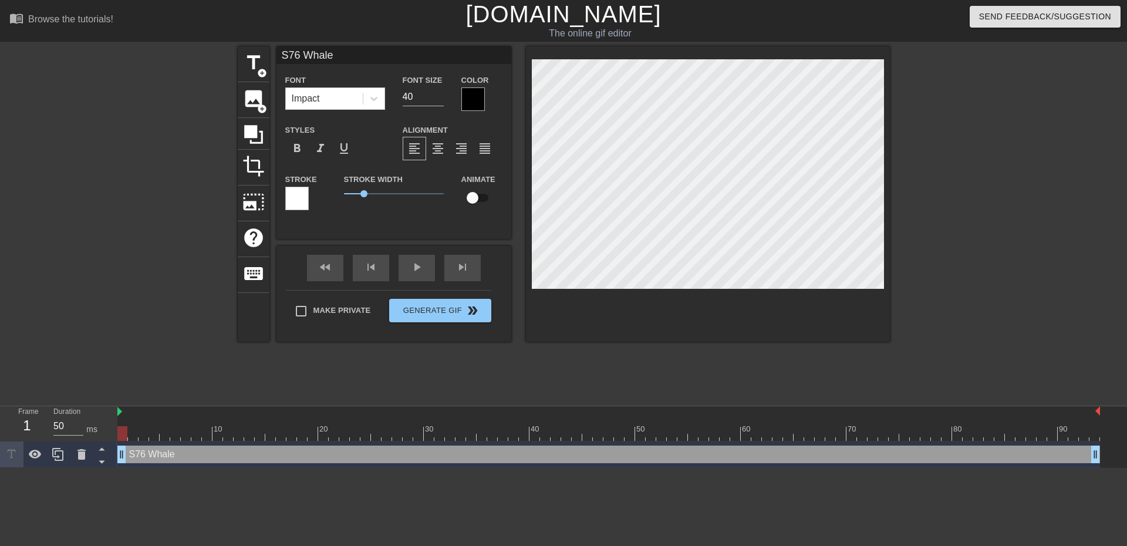
type textarea "S76 Whale w"
type input "S76 Whale wo"
type textarea "S76 Whale wo"
type input "S76 Whale won"
type textarea "S76 Whale won"
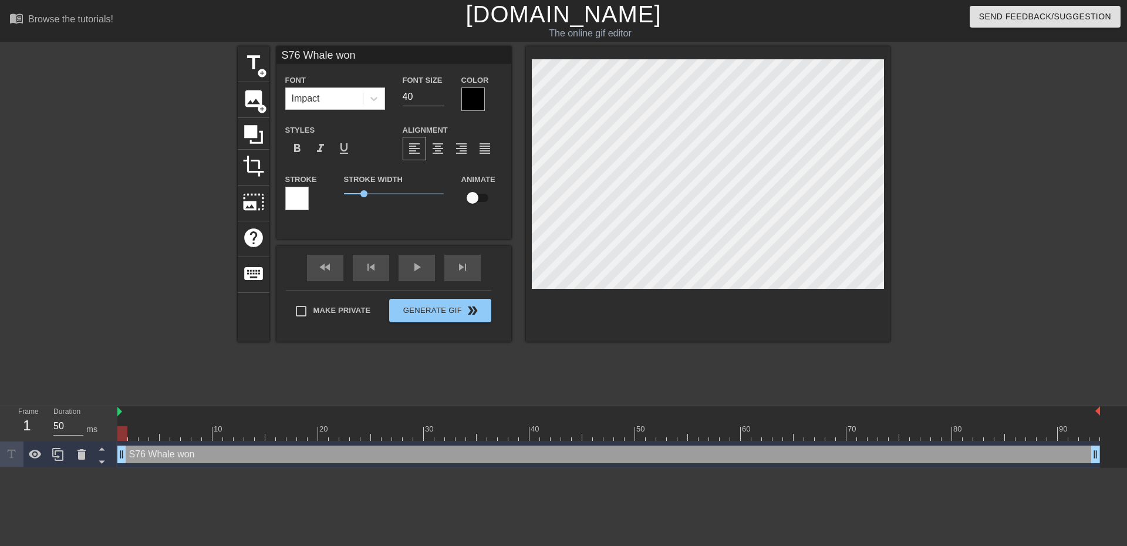
type input "S76 [PERSON_NAME] wond"
type textarea "S76 [PERSON_NAME] wond"
type input "S76 [PERSON_NAME] wonde"
type textarea "S76 [PERSON_NAME] wonde"
type input "S76 Whale wonder"
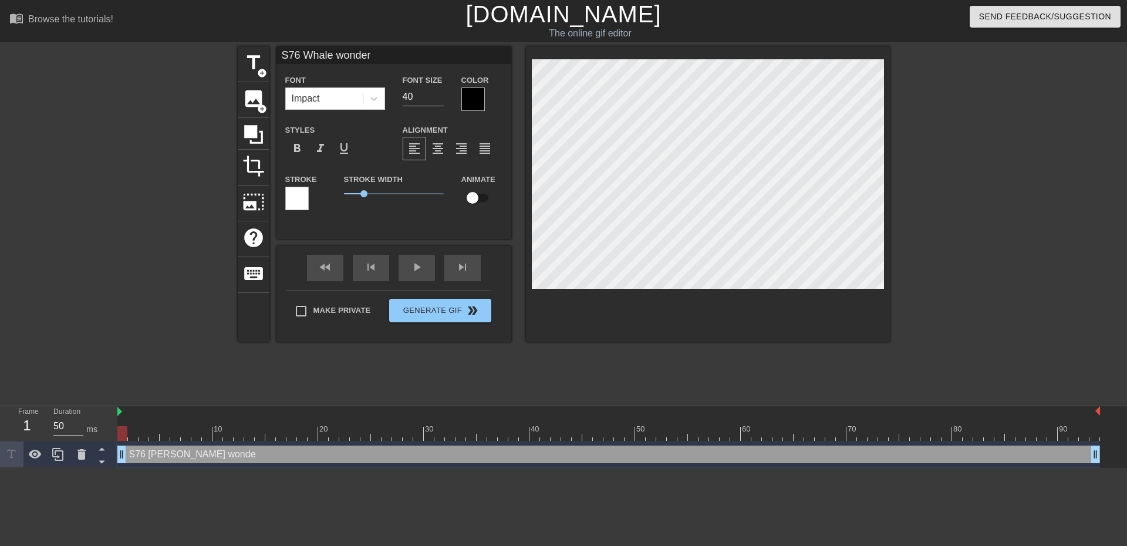
type textarea "S76 Whale wonderi"
type input "S76 Whale wonderin"
type textarea "S76 Whale wonderin"
type input "S76 Whale wondering"
type textarea "S76 Whale wondering"
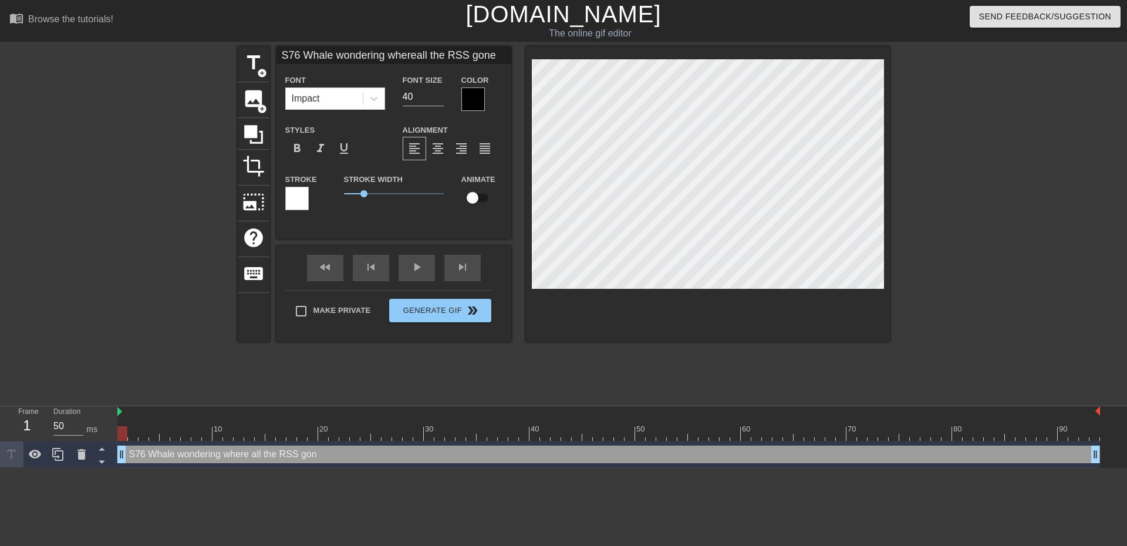
scroll to position [2, 5]
click at [431, 142] on span "format_align_center" at bounding box center [438, 148] width 14 height 14
click at [1021, 280] on div at bounding box center [992, 222] width 176 height 352
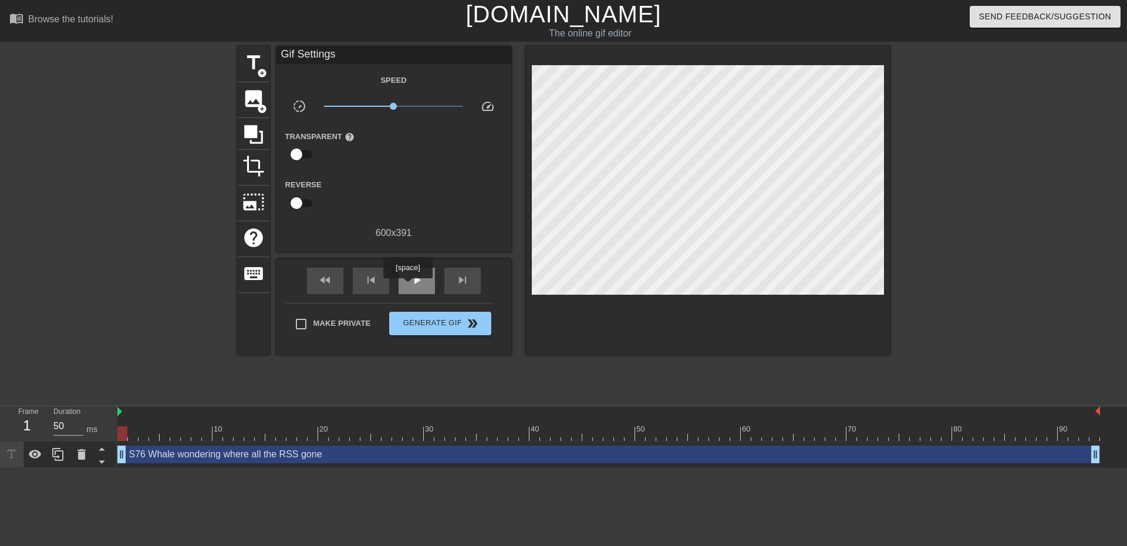
click at [407, 286] on div "play_arrow" at bounding box center [416, 281] width 36 height 26
click at [453, 323] on span "Generate Gif double_arrow" at bounding box center [440, 323] width 92 height 14
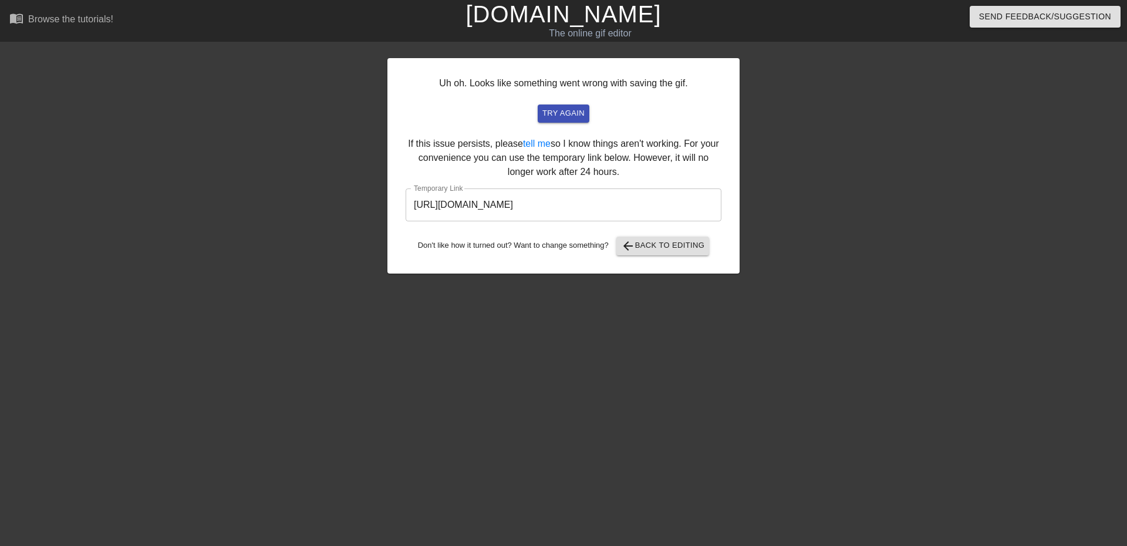
click at [614, 212] on input "[URL][DOMAIN_NAME]" at bounding box center [564, 204] width 316 height 33
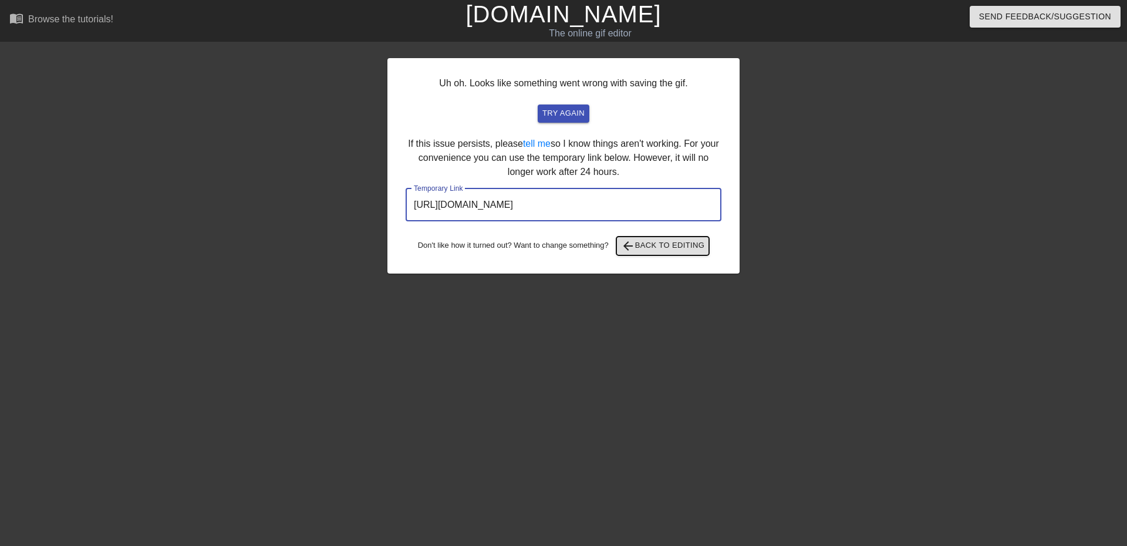
click at [667, 251] on span "arrow_back Back to Editing" at bounding box center [663, 246] width 84 height 14
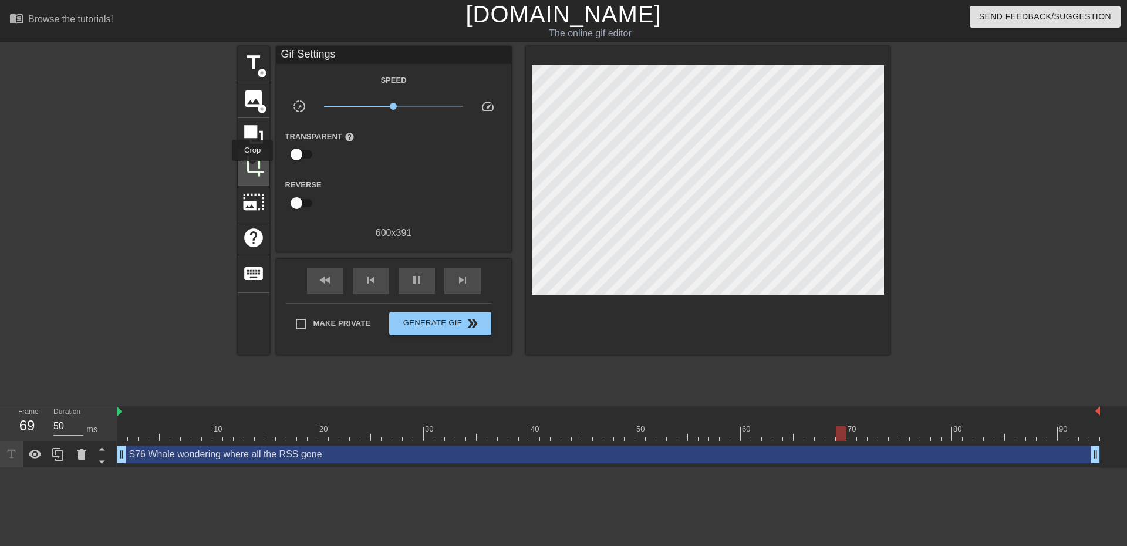
click at [252, 169] on span "crop" at bounding box center [253, 166] width 22 height 22
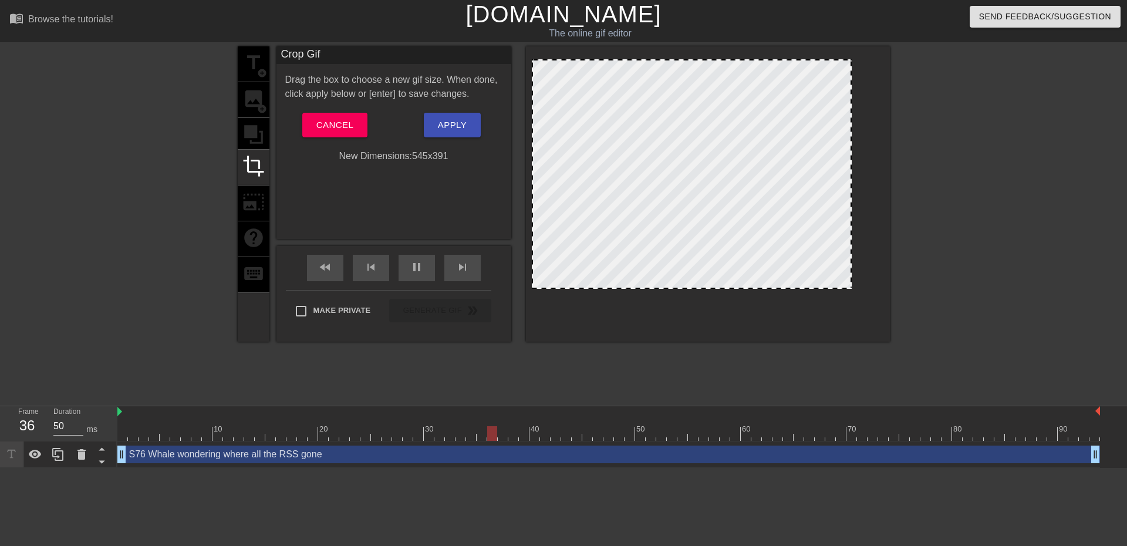
drag, startPoint x: 883, startPoint y: 202, endPoint x: 850, endPoint y: 218, distance: 35.7
click at [850, 218] on div at bounding box center [850, 173] width 6 height 227
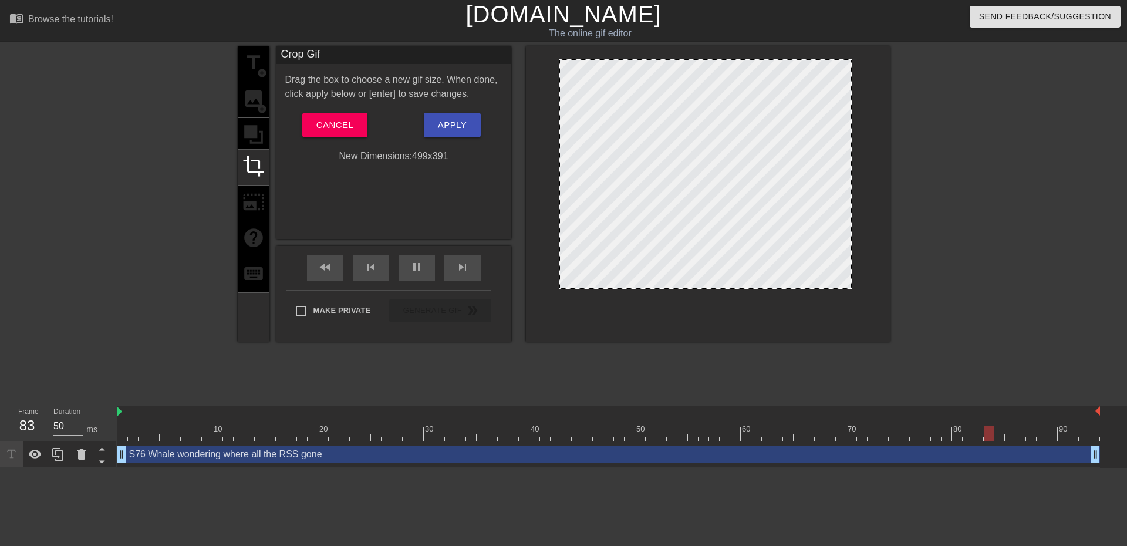
drag, startPoint x: 532, startPoint y: 203, endPoint x: 559, endPoint y: 201, distance: 27.1
click at [559, 201] on div at bounding box center [560, 173] width 6 height 227
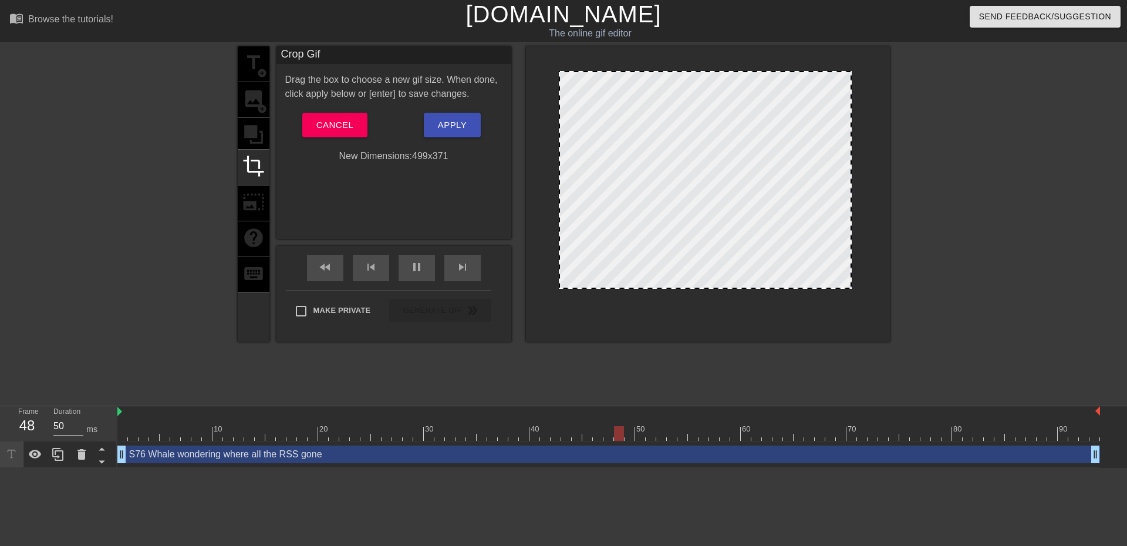
drag, startPoint x: 723, startPoint y: 62, endPoint x: 724, endPoint y: 73, distance: 11.8
click at [461, 119] on span "Apply" at bounding box center [452, 124] width 29 height 15
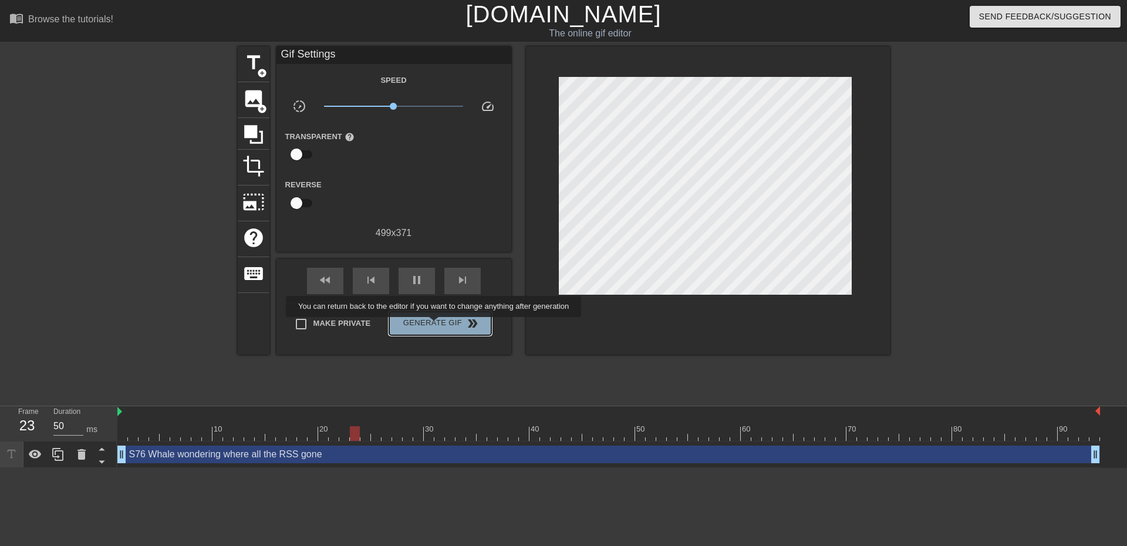
click at [435, 325] on span "Generate Gif double_arrow" at bounding box center [440, 323] width 92 height 14
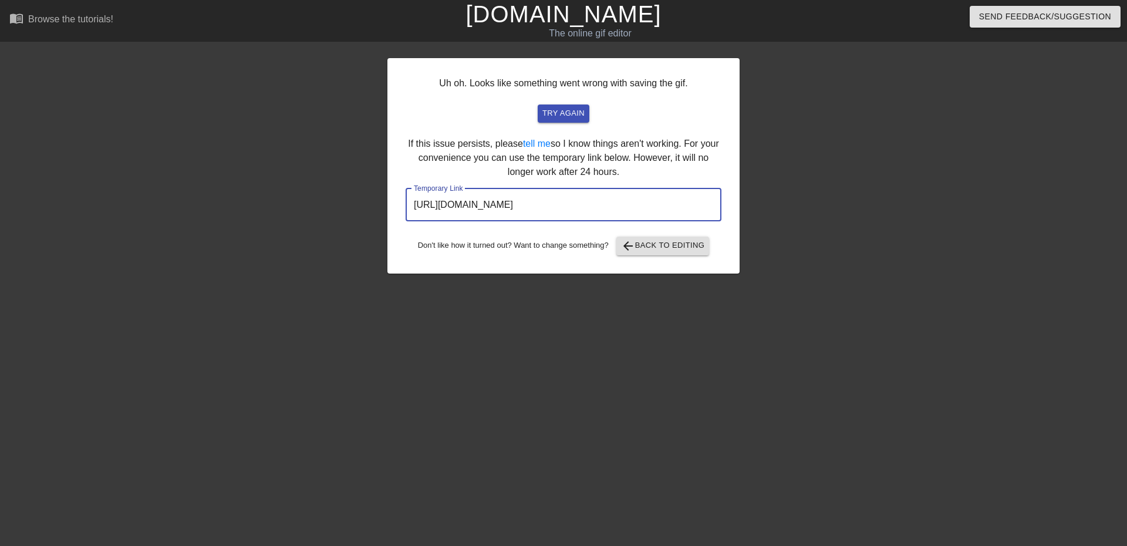
click at [609, 201] on input "[URL][DOMAIN_NAME]" at bounding box center [564, 204] width 316 height 33
